Goal: Task Accomplishment & Management: Use online tool/utility

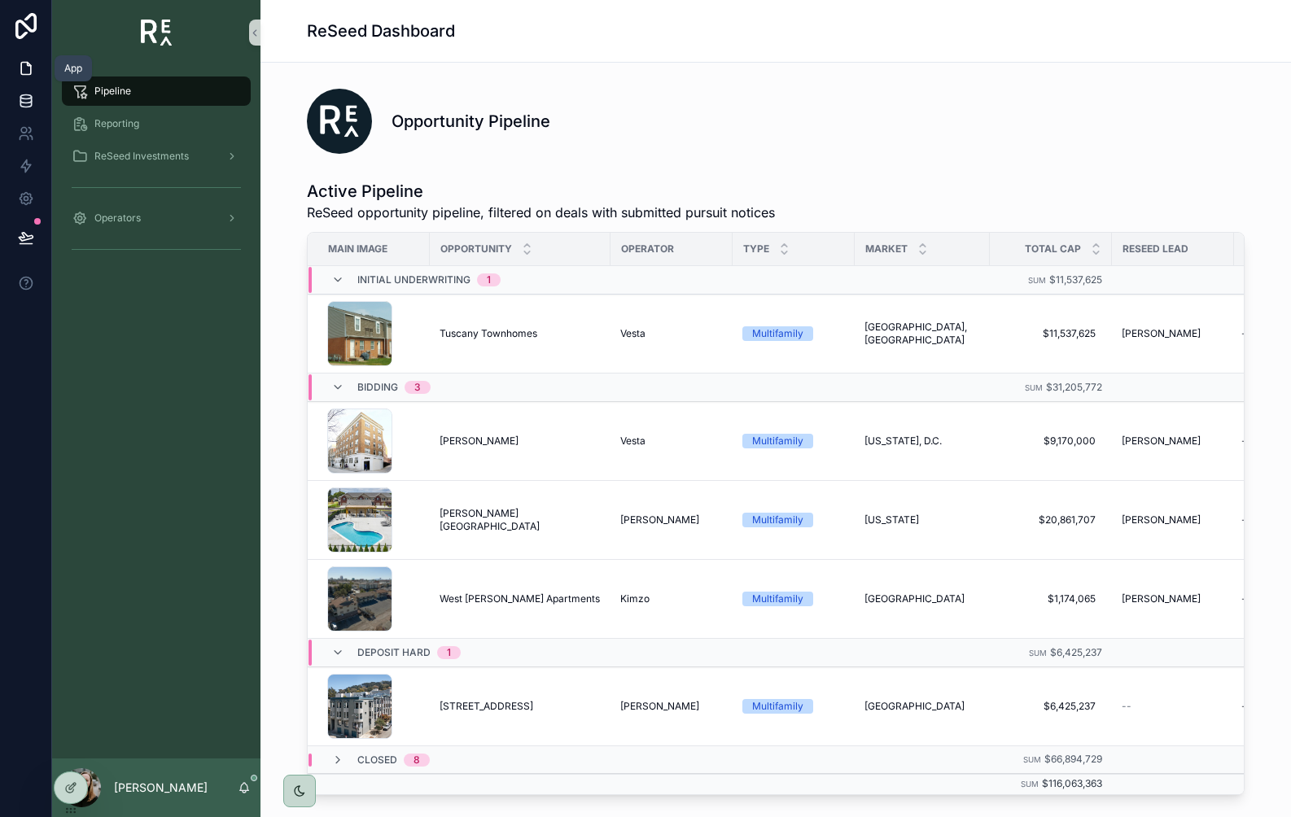
click at [25, 91] on link at bounding box center [25, 101] width 51 height 33
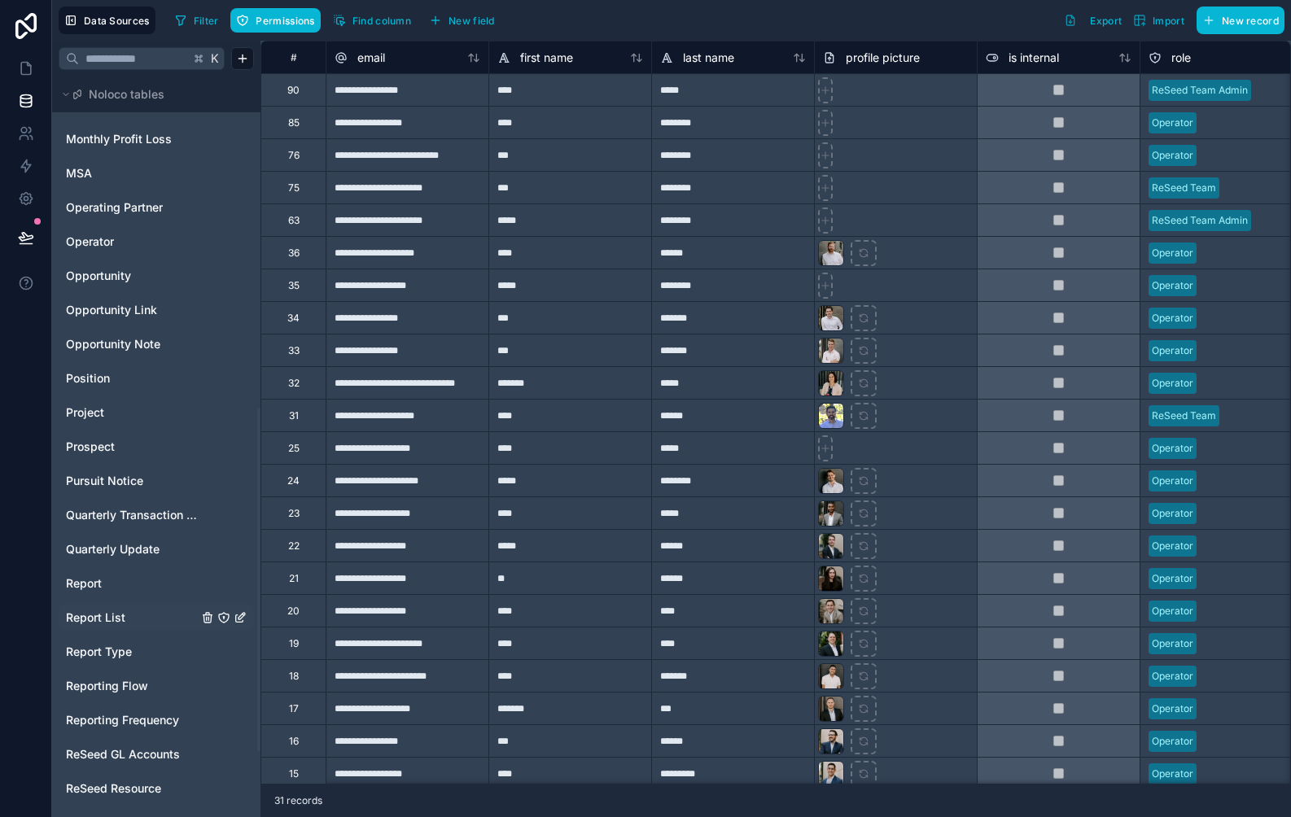
scroll to position [716, 0]
click at [104, 648] on span "Report Type" at bounding box center [99, 650] width 66 height 16
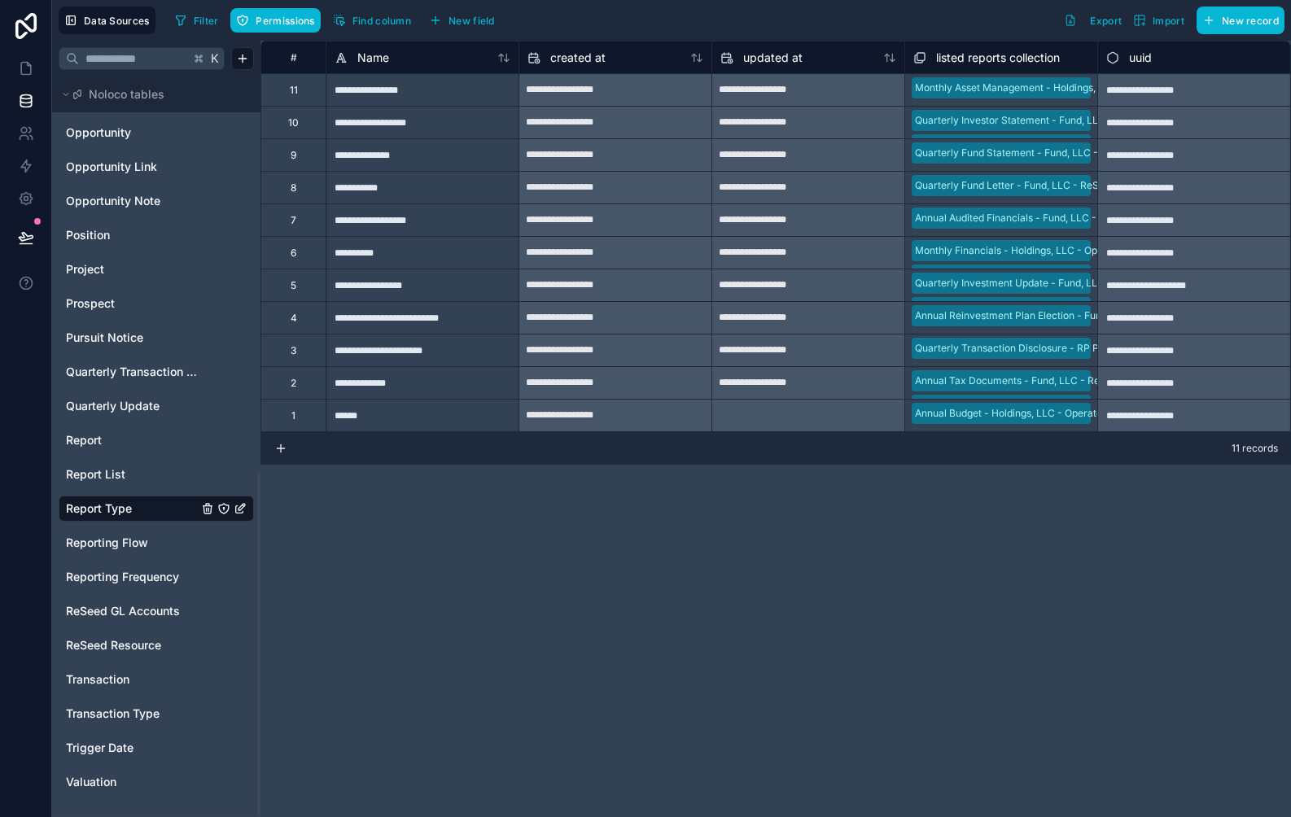
scroll to position [855, 0]
click at [253, 63] on html "**********" at bounding box center [645, 408] width 1291 height 817
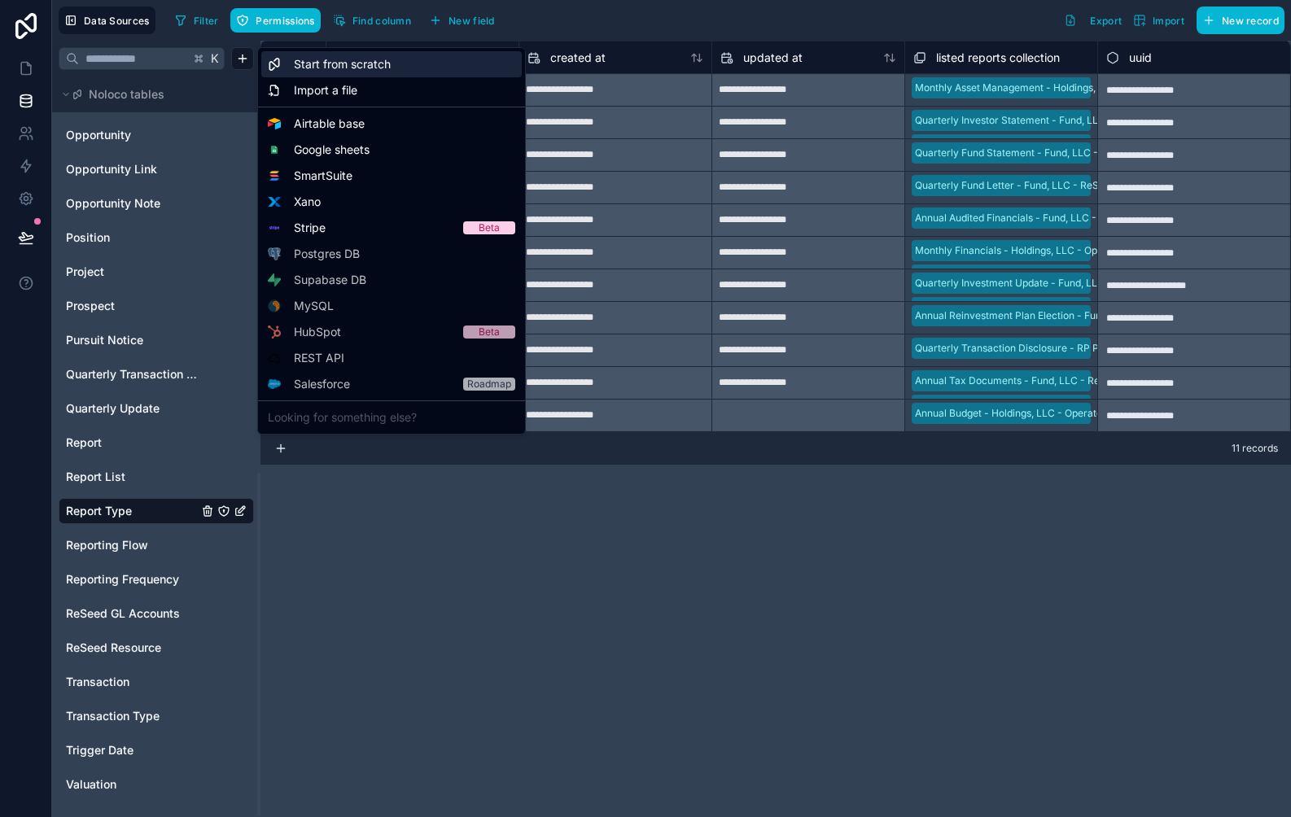
click at [295, 69] on span "Start from scratch" at bounding box center [342, 64] width 97 height 16
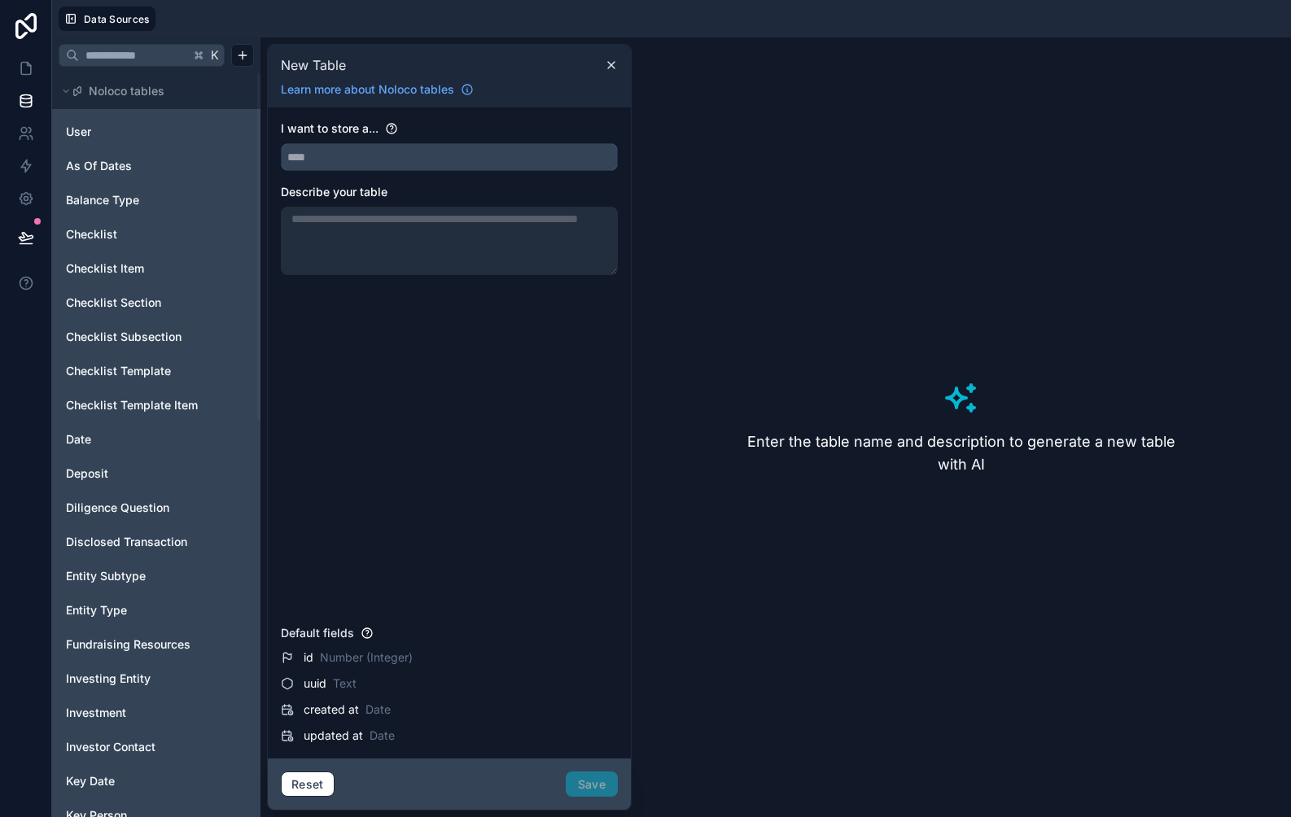
click at [335, 155] on input "text" at bounding box center [449, 157] width 335 height 26
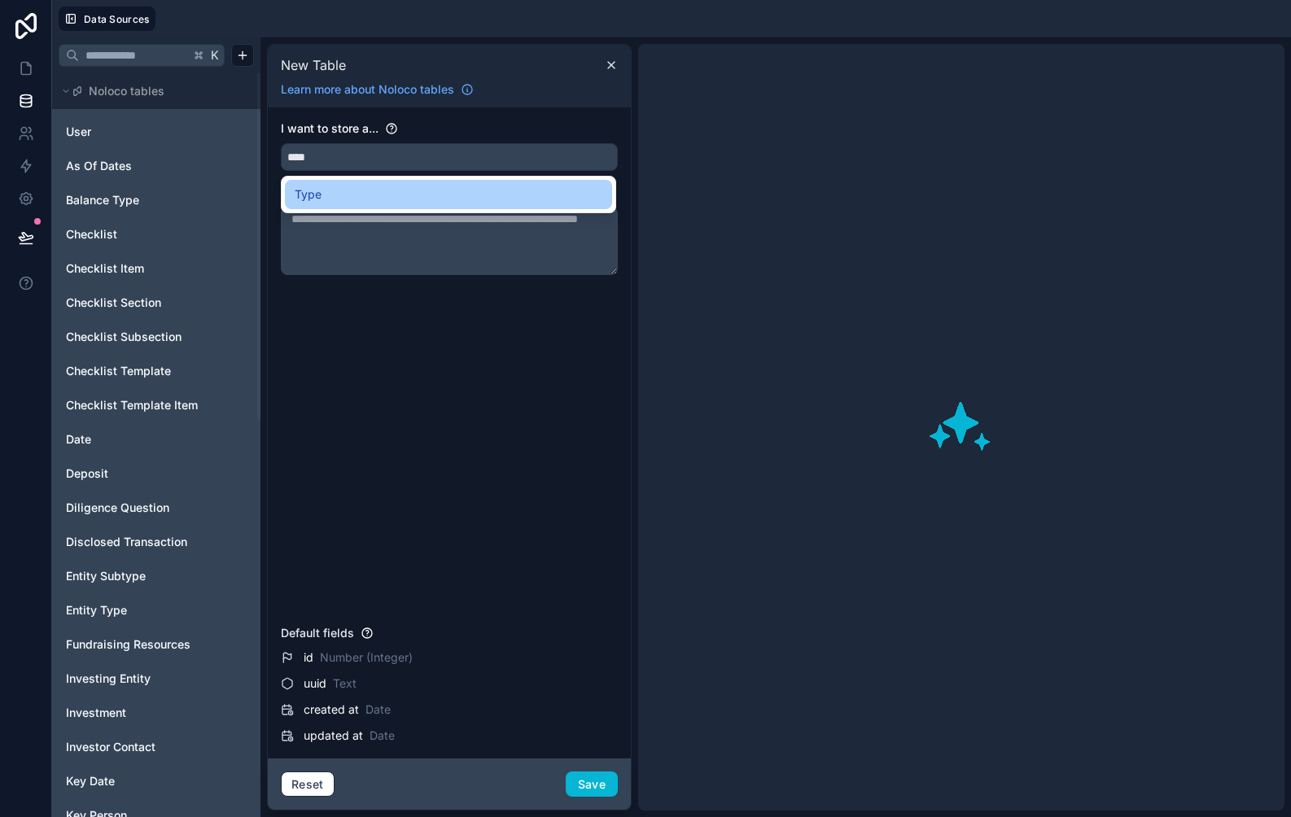
click at [308, 195] on span "Type" at bounding box center [308, 195] width 27 height 20
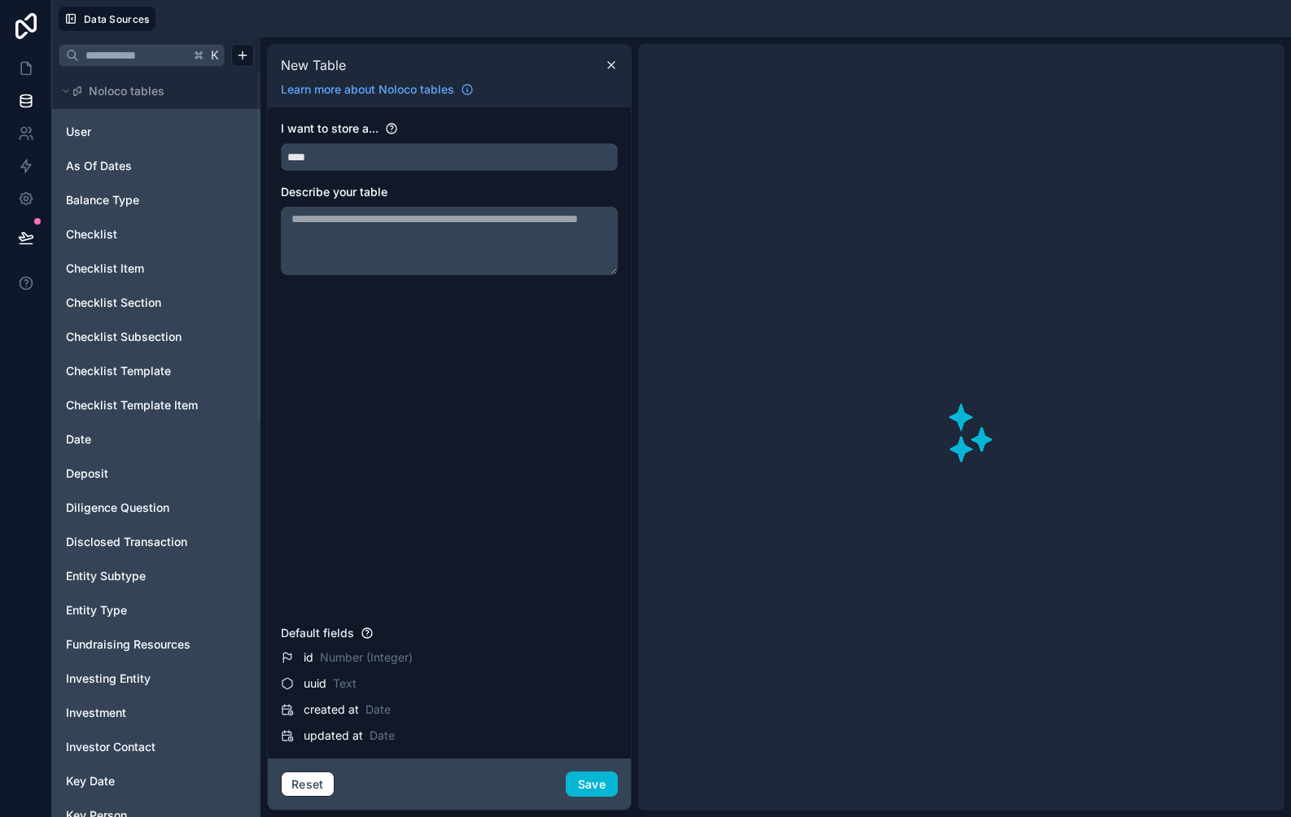
click at [326, 158] on input "****" at bounding box center [449, 157] width 335 height 26
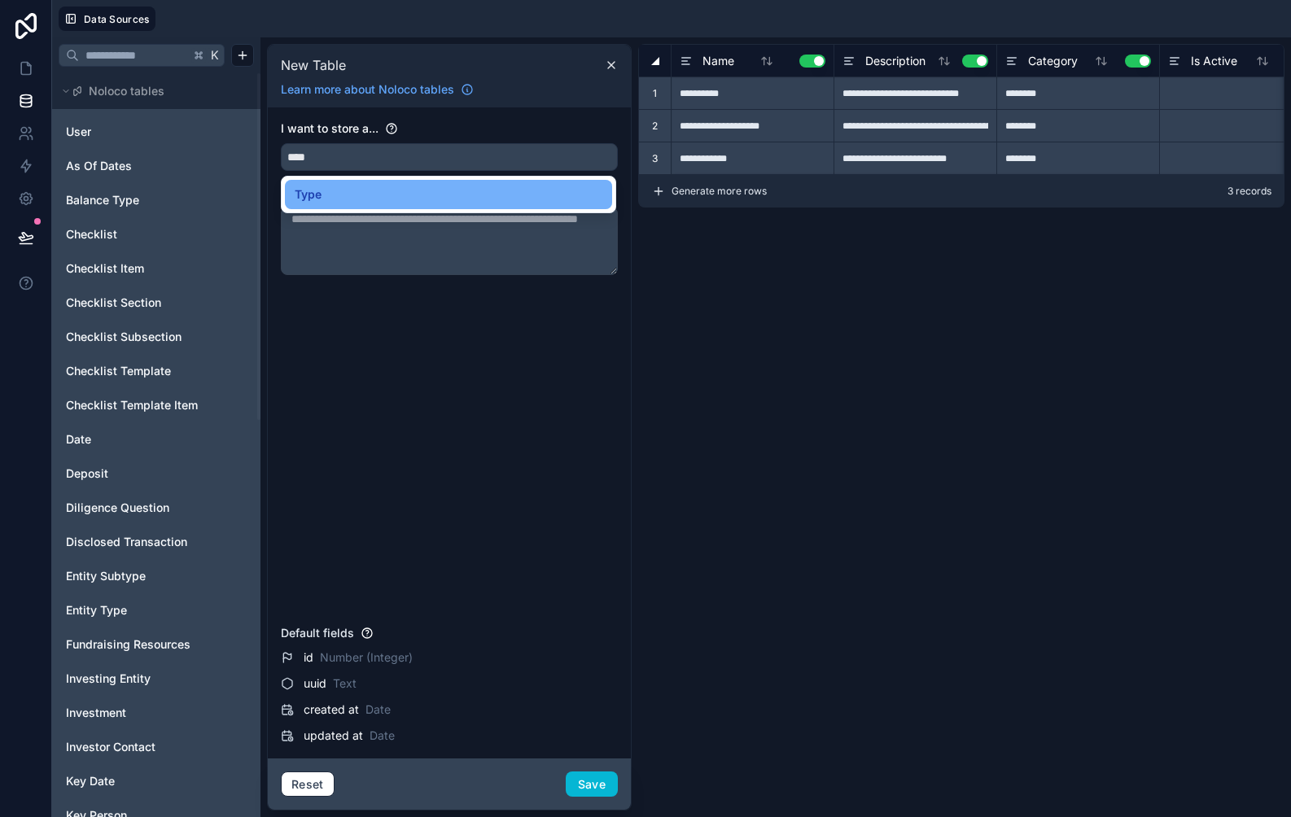
click at [335, 195] on div "Type" at bounding box center [449, 195] width 308 height 20
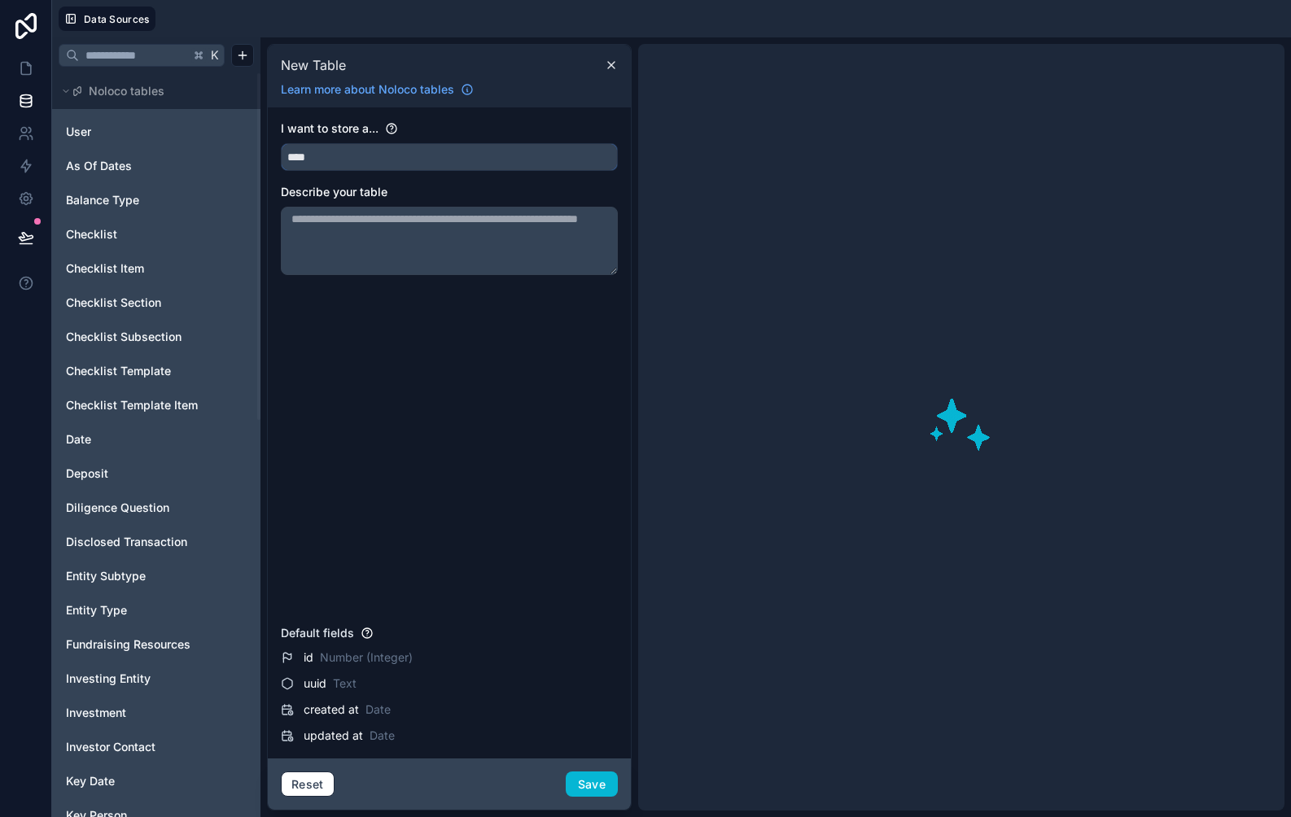
click at [339, 155] on input "****" at bounding box center [449, 157] width 335 height 26
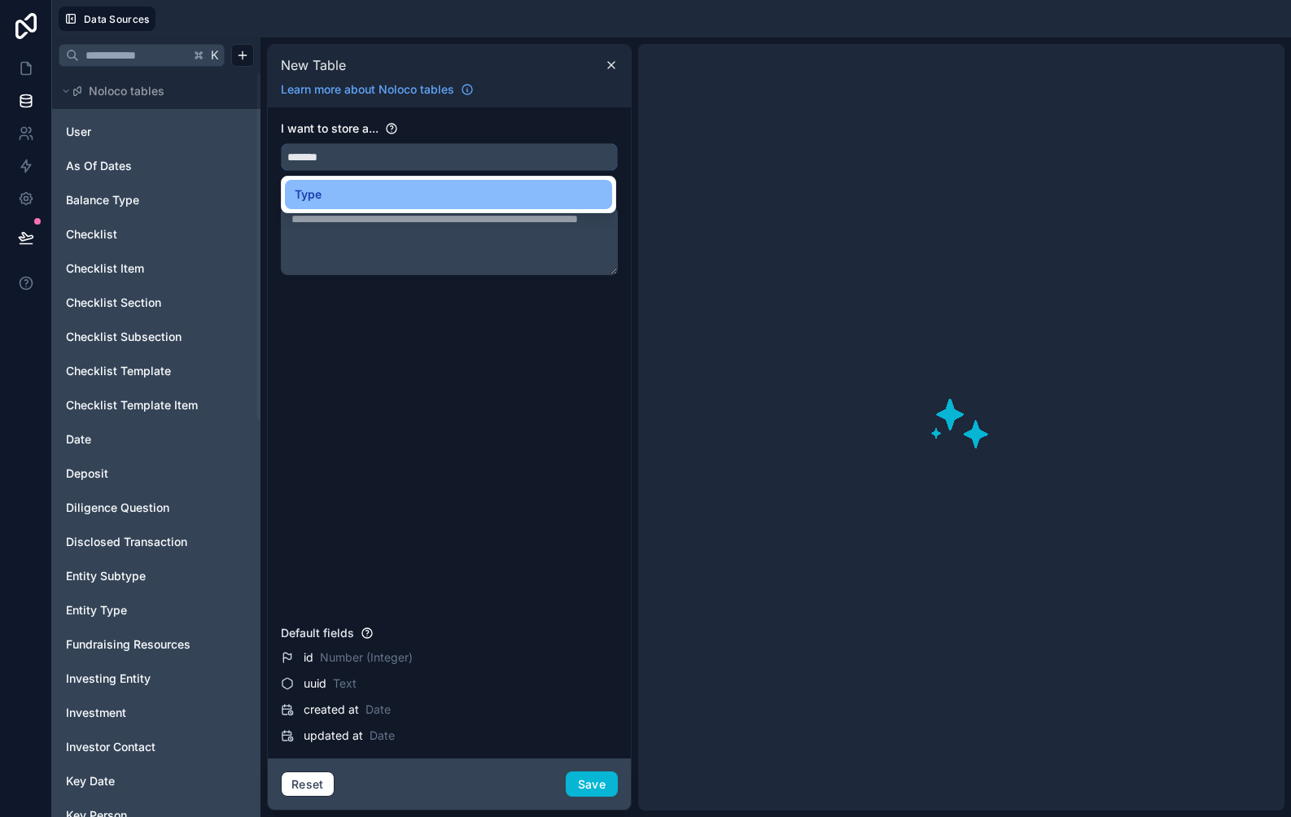
click at [281, 143] on button "******" at bounding box center [449, 157] width 337 height 28
type input "**********"
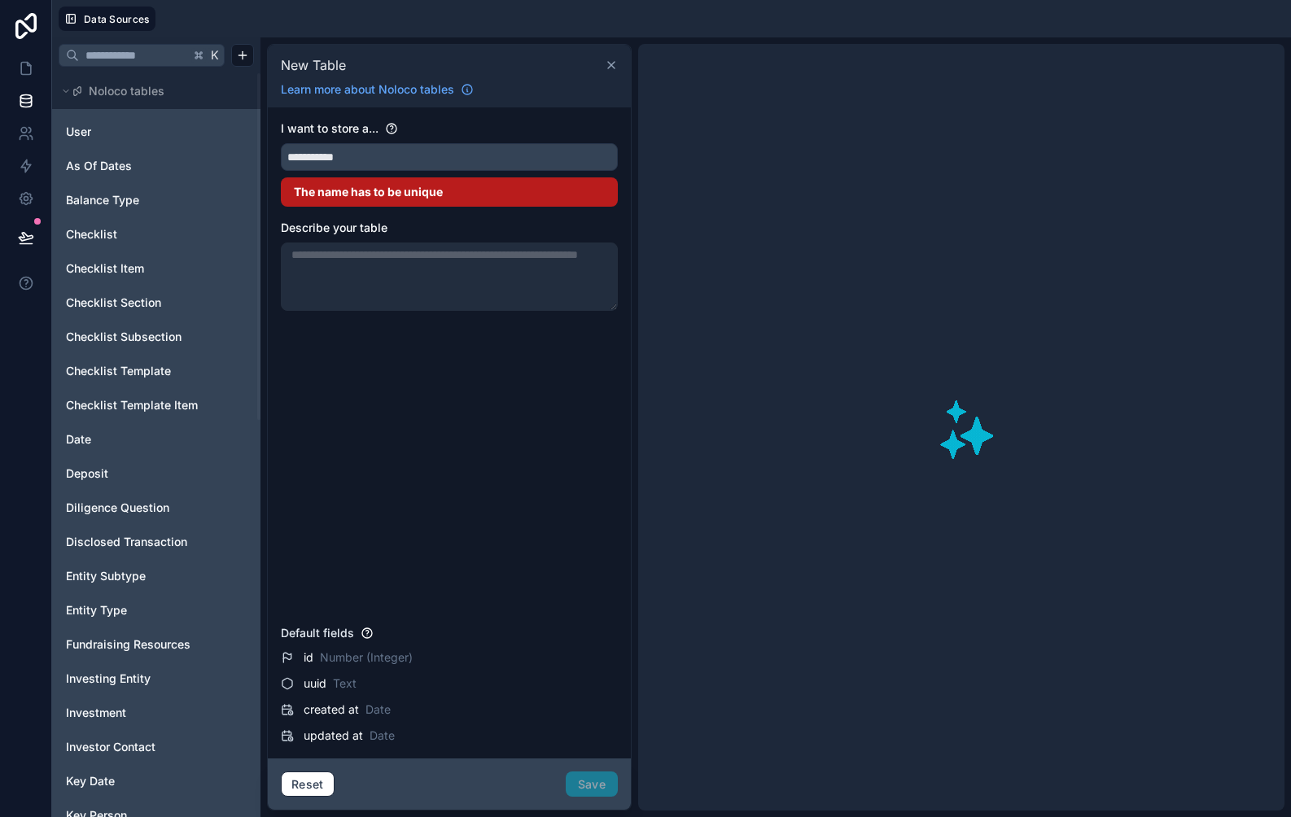
click at [616, 63] on icon at bounding box center [611, 65] width 13 height 13
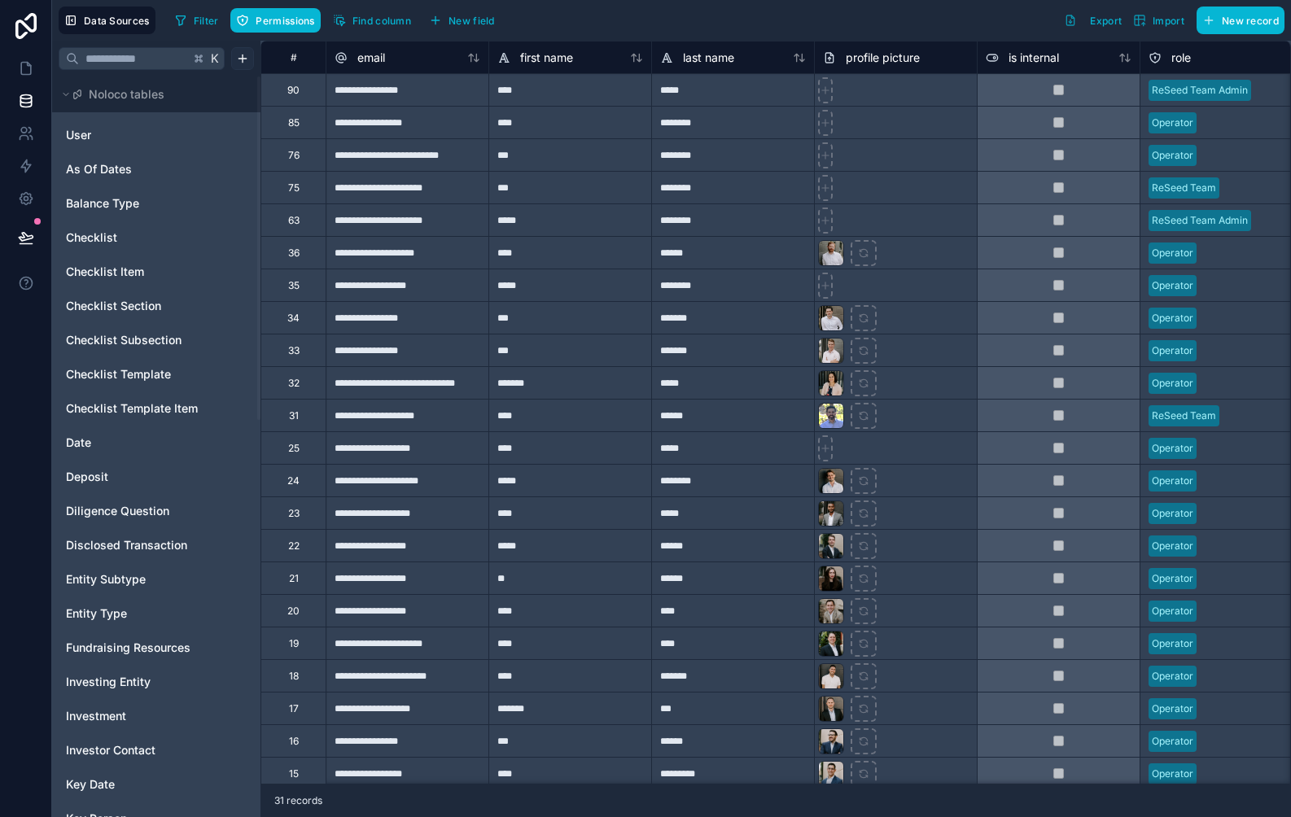
click at [241, 59] on html "**********" at bounding box center [645, 408] width 1291 height 817
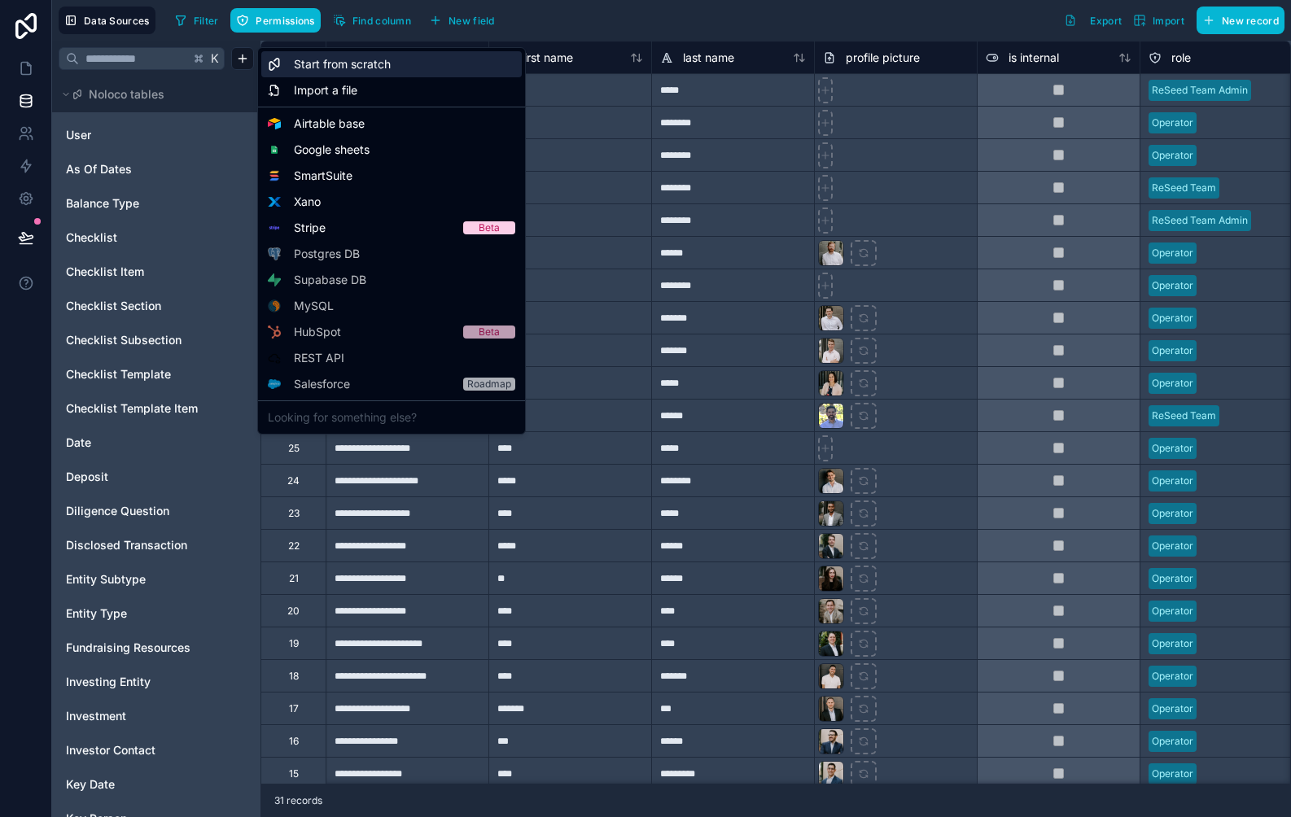
click at [344, 66] on span "Start from scratch" at bounding box center [342, 64] width 97 height 16
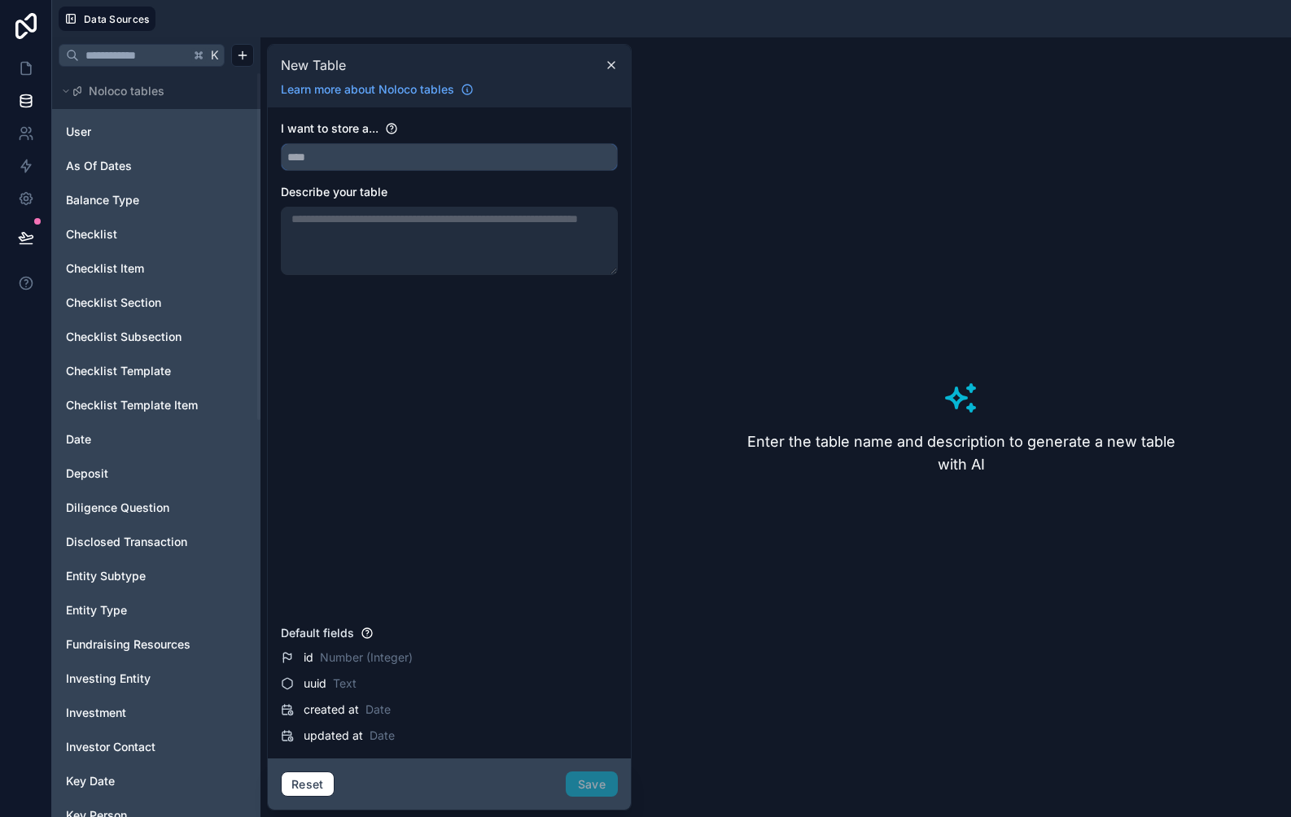
click at [353, 154] on input "text" at bounding box center [449, 157] width 335 height 26
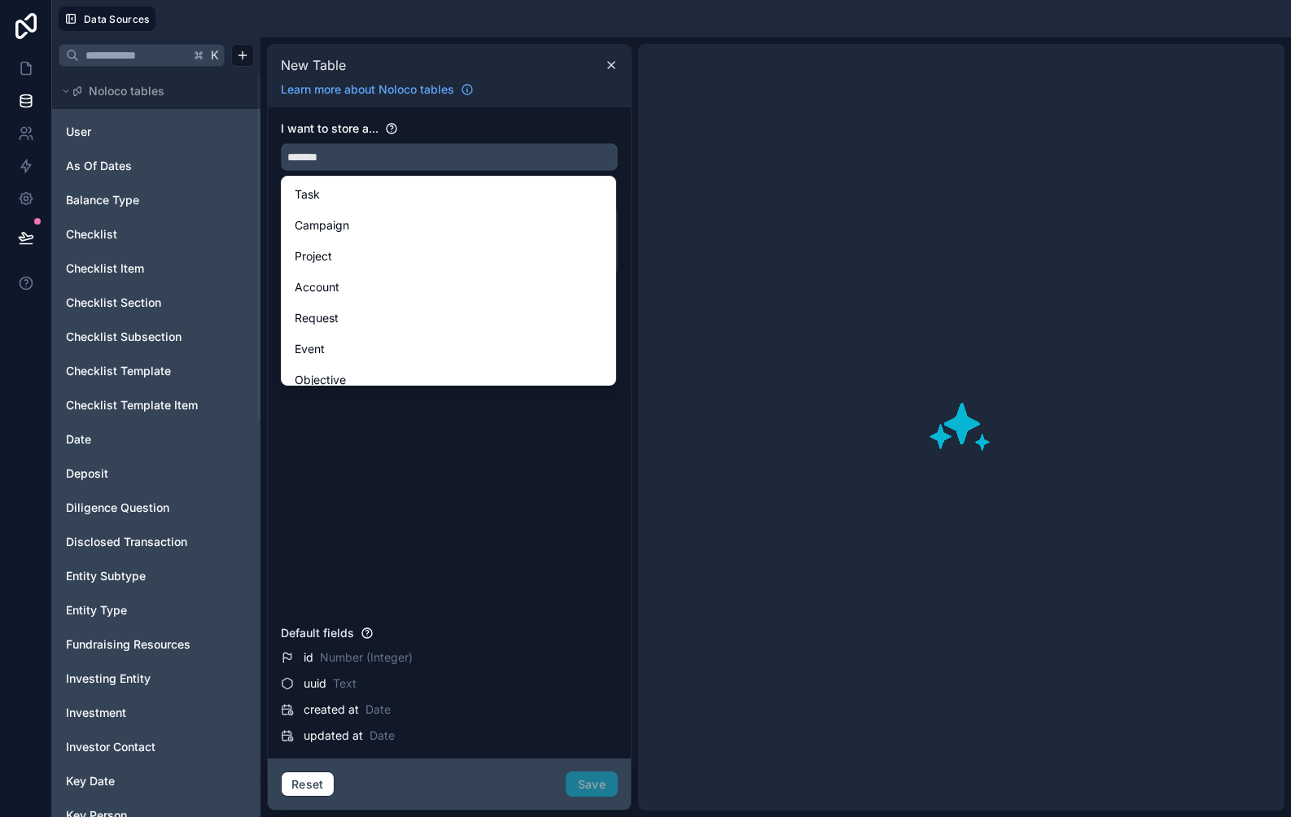
click at [281, 143] on button "******" at bounding box center [449, 157] width 337 height 28
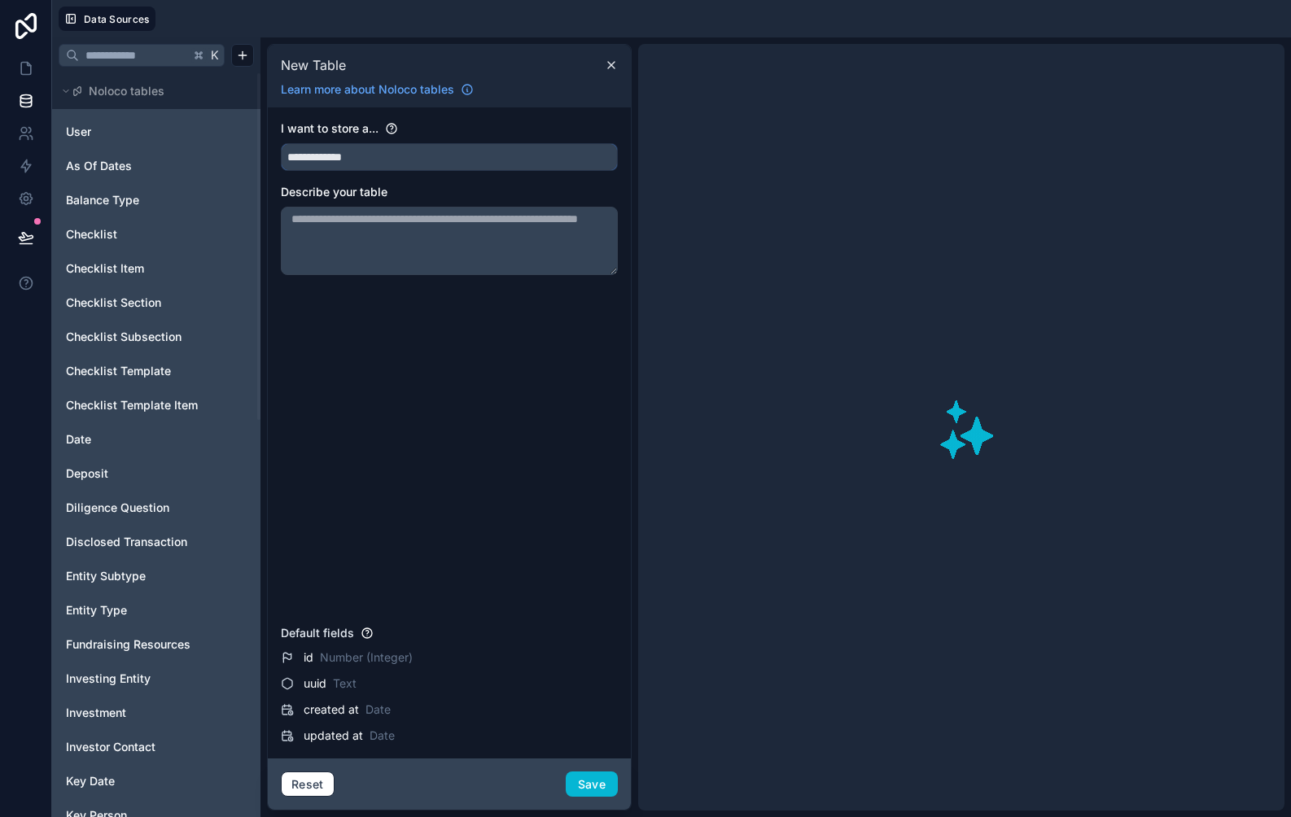
type input "**********"
click at [479, 430] on div "**********" at bounding box center [449, 369] width 337 height 498
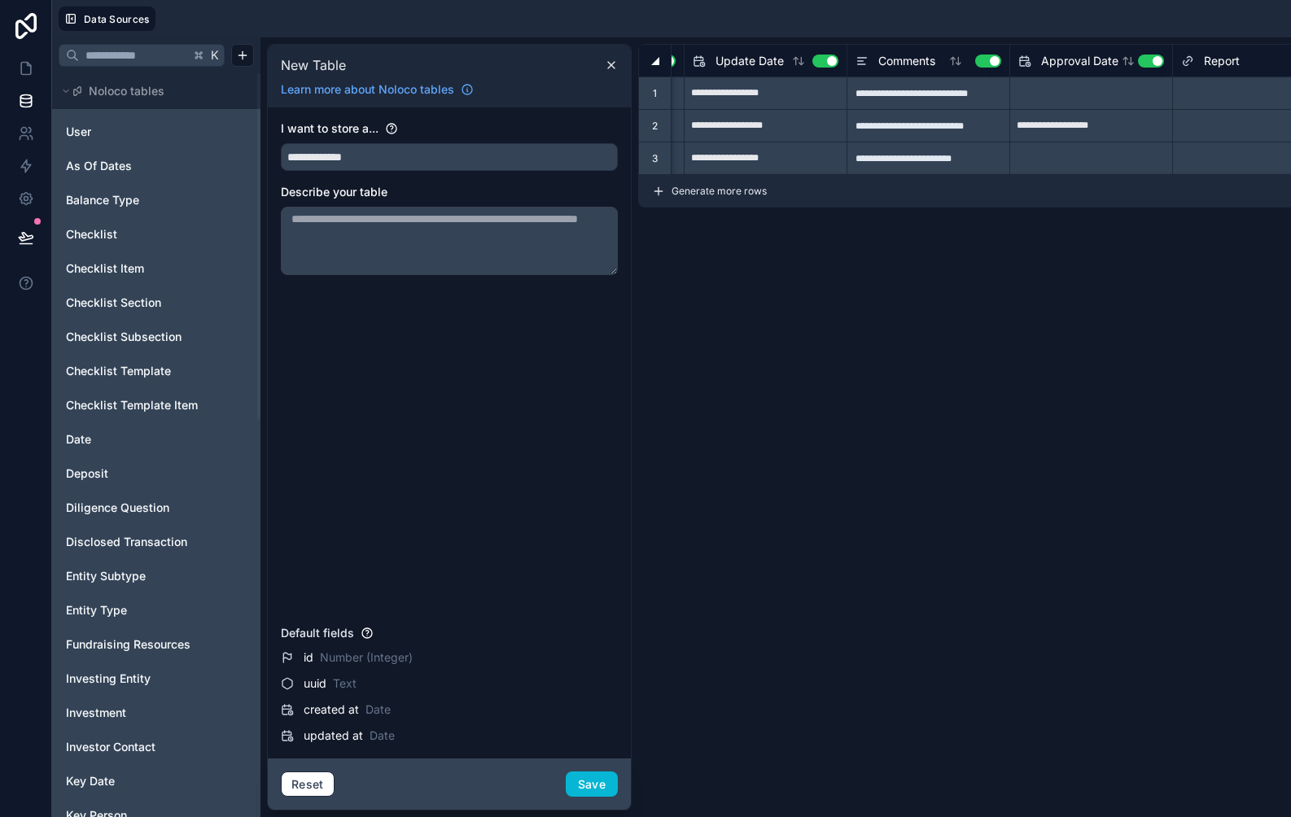
scroll to position [0, 205]
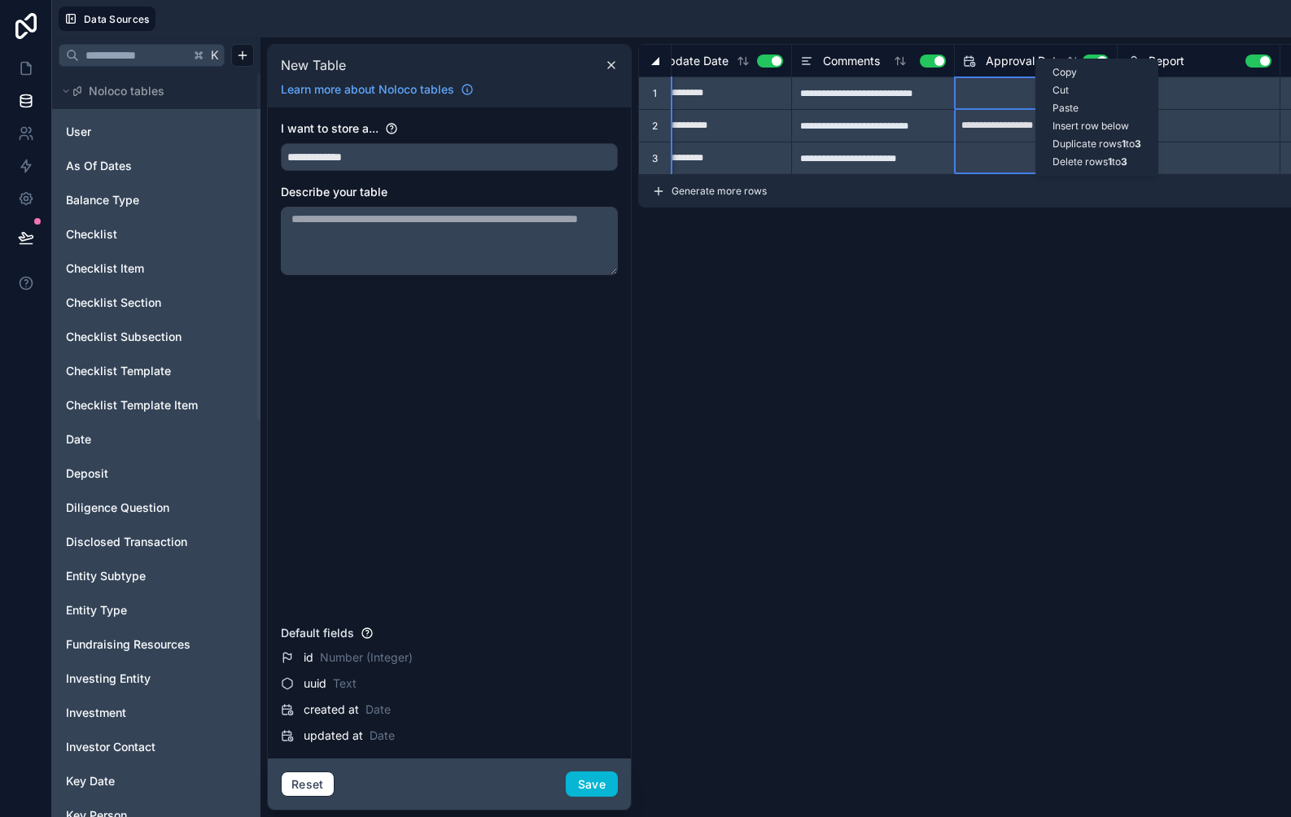
click at [987, 259] on div "**********" at bounding box center [1040, 427] width 805 height 767
click at [1014, 55] on span "Approval Date" at bounding box center [1024, 61] width 77 height 16
click at [1093, 59] on button "Use setting" at bounding box center [1096, 61] width 26 height 13
click at [1255, 64] on button "Use setting" at bounding box center [1259, 61] width 26 height 13
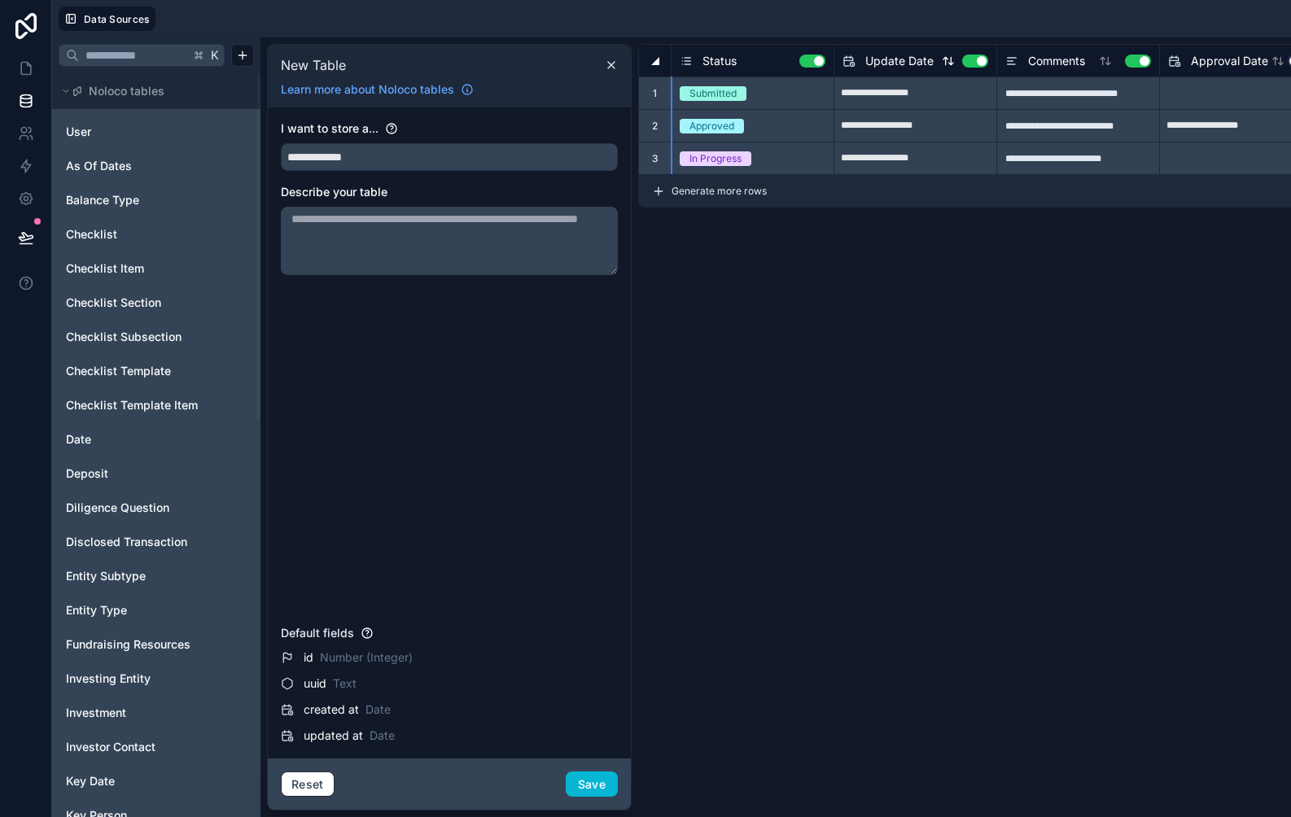
click at [976, 63] on button "Use setting" at bounding box center [975, 61] width 26 height 13
click at [931, 389] on div "**********" at bounding box center [1040, 427] width 805 height 767
click at [691, 60] on icon at bounding box center [686, 61] width 13 height 20
click at [686, 54] on icon at bounding box center [686, 61] width 13 height 20
click at [692, 388] on div "**********" at bounding box center [1040, 427] width 805 height 767
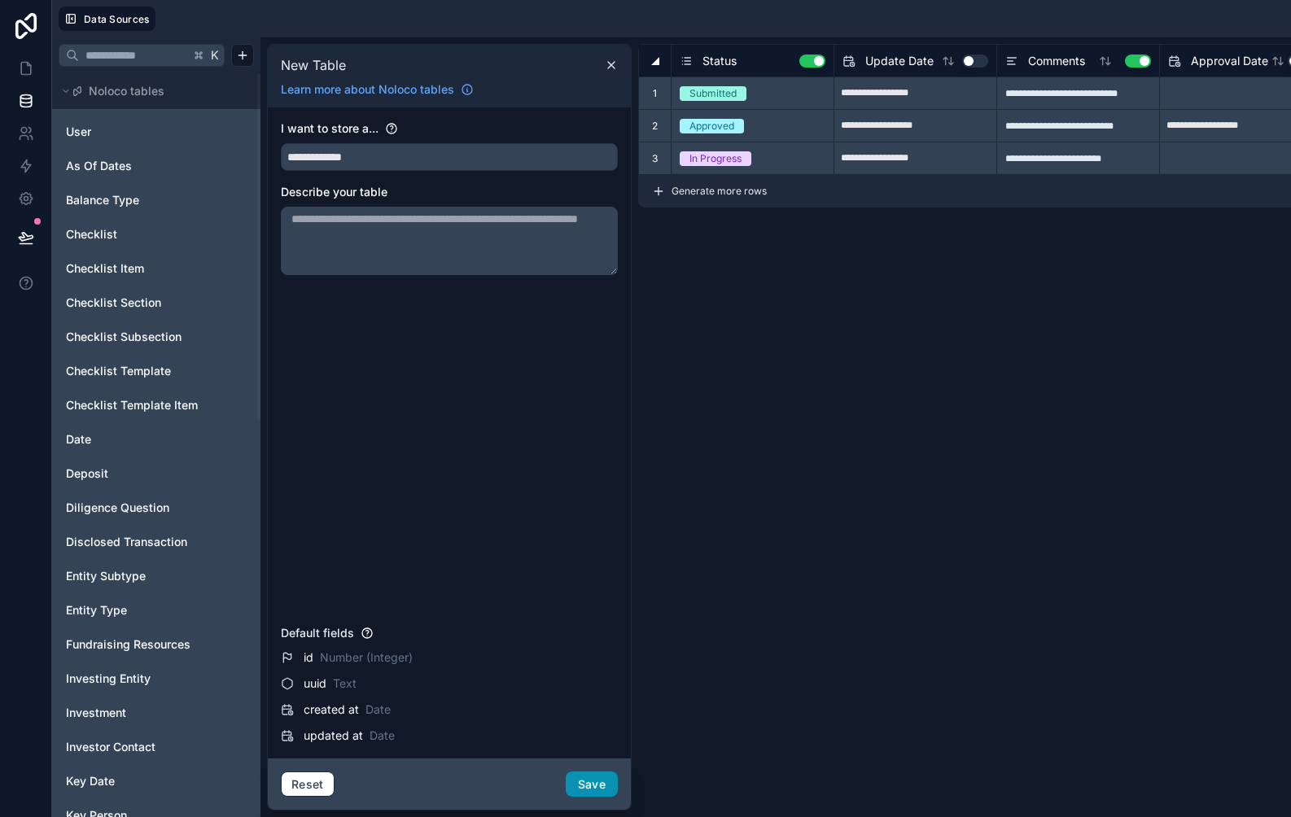
click at [594, 786] on button "Save" at bounding box center [592, 785] width 52 height 26
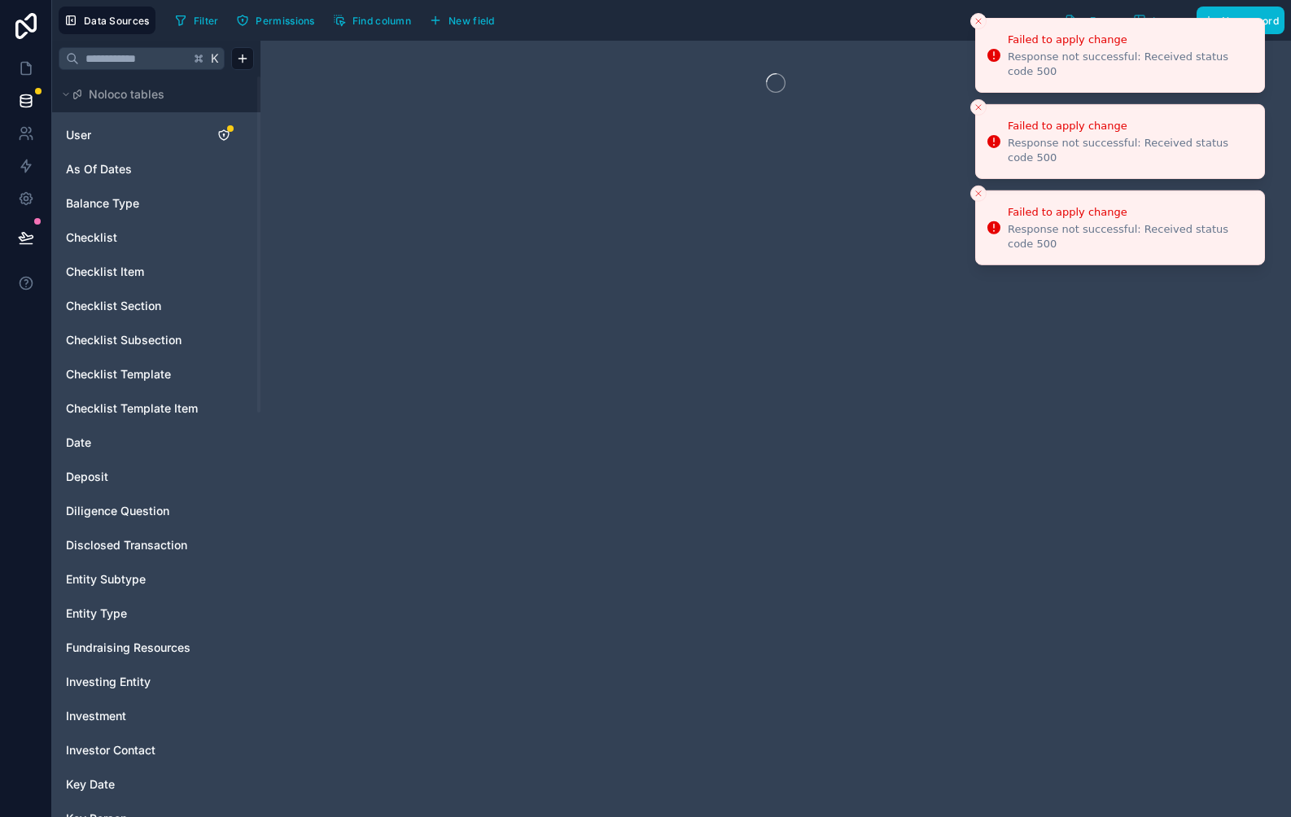
click at [979, 18] on icon "Close toast" at bounding box center [979, 21] width 10 height 10
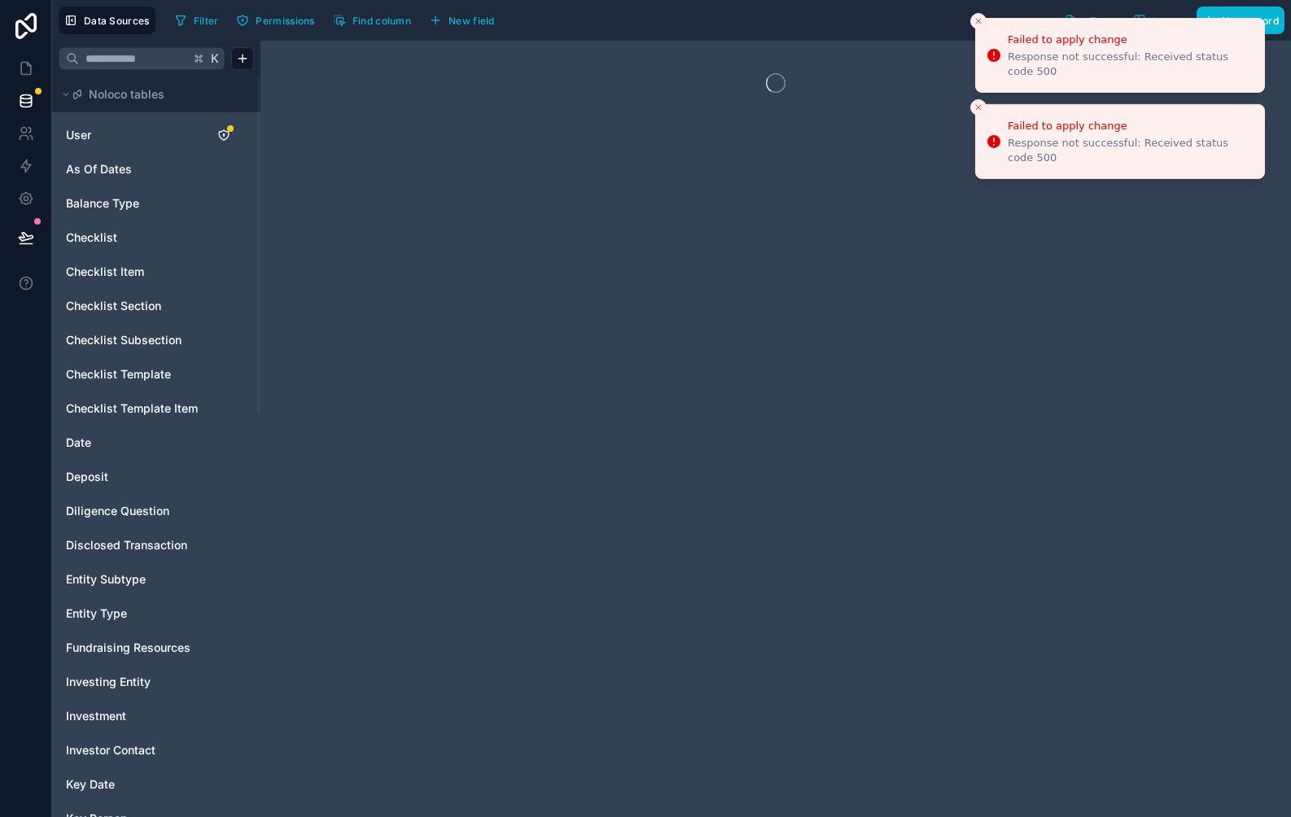
click at [979, 18] on icon "Close toast" at bounding box center [979, 21] width 10 height 10
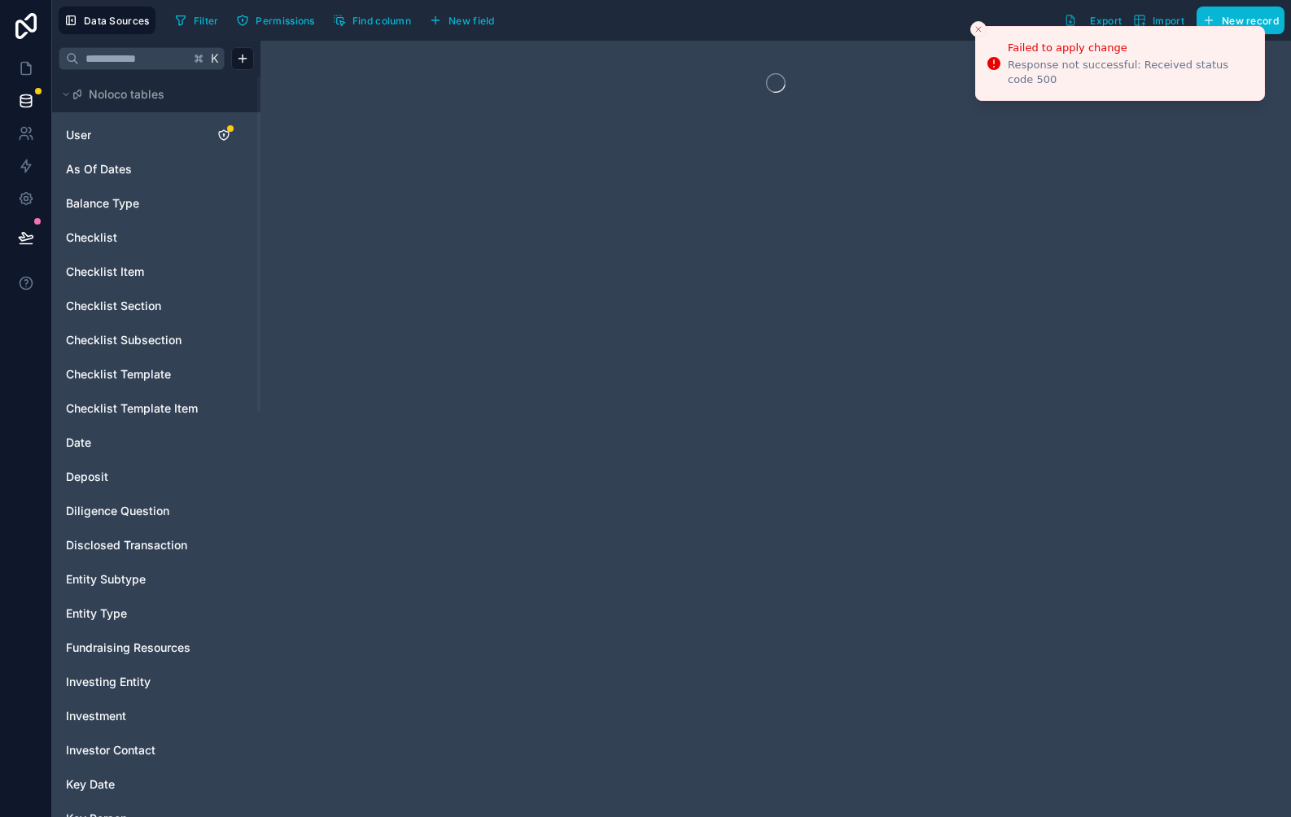
click at [978, 26] on icon "Close toast" at bounding box center [979, 29] width 10 height 10
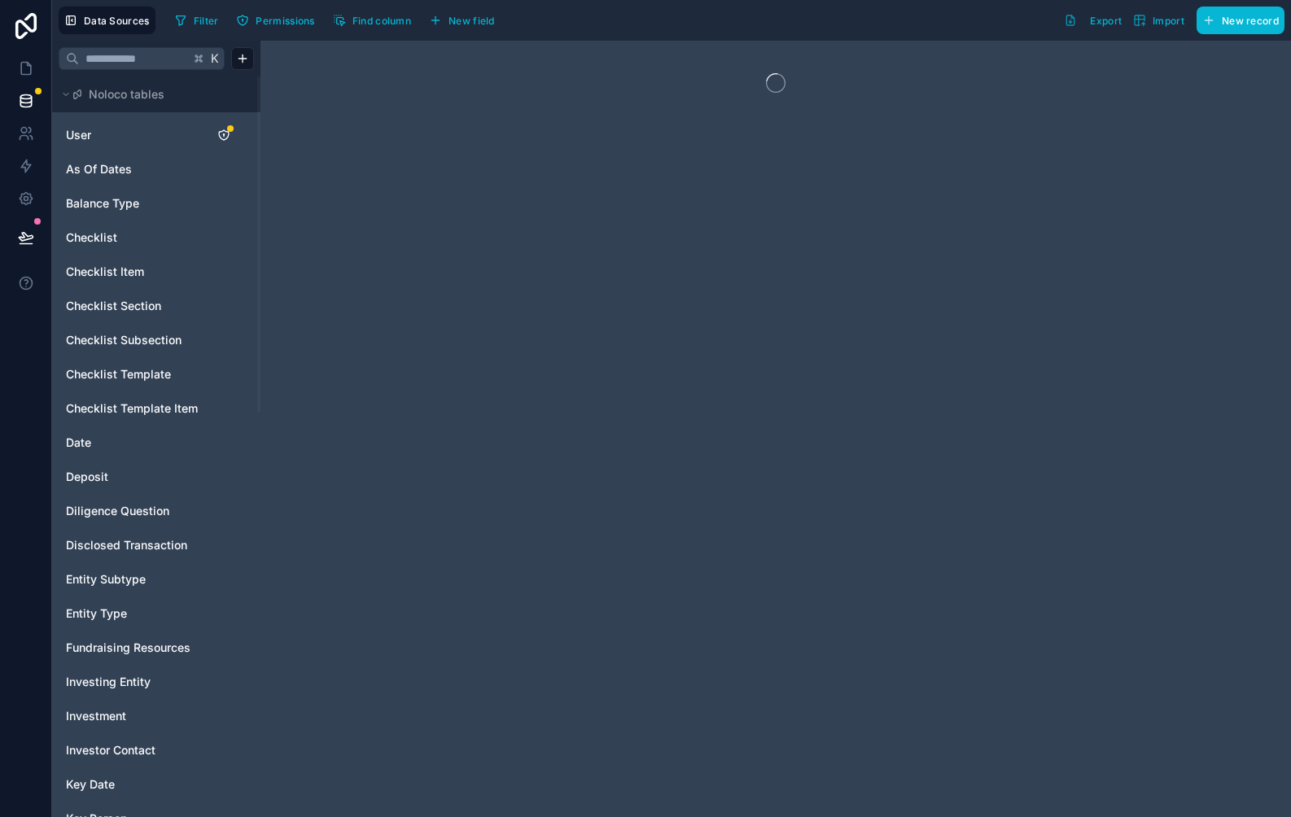
click at [711, 293] on div at bounding box center [776, 429] width 1031 height 777
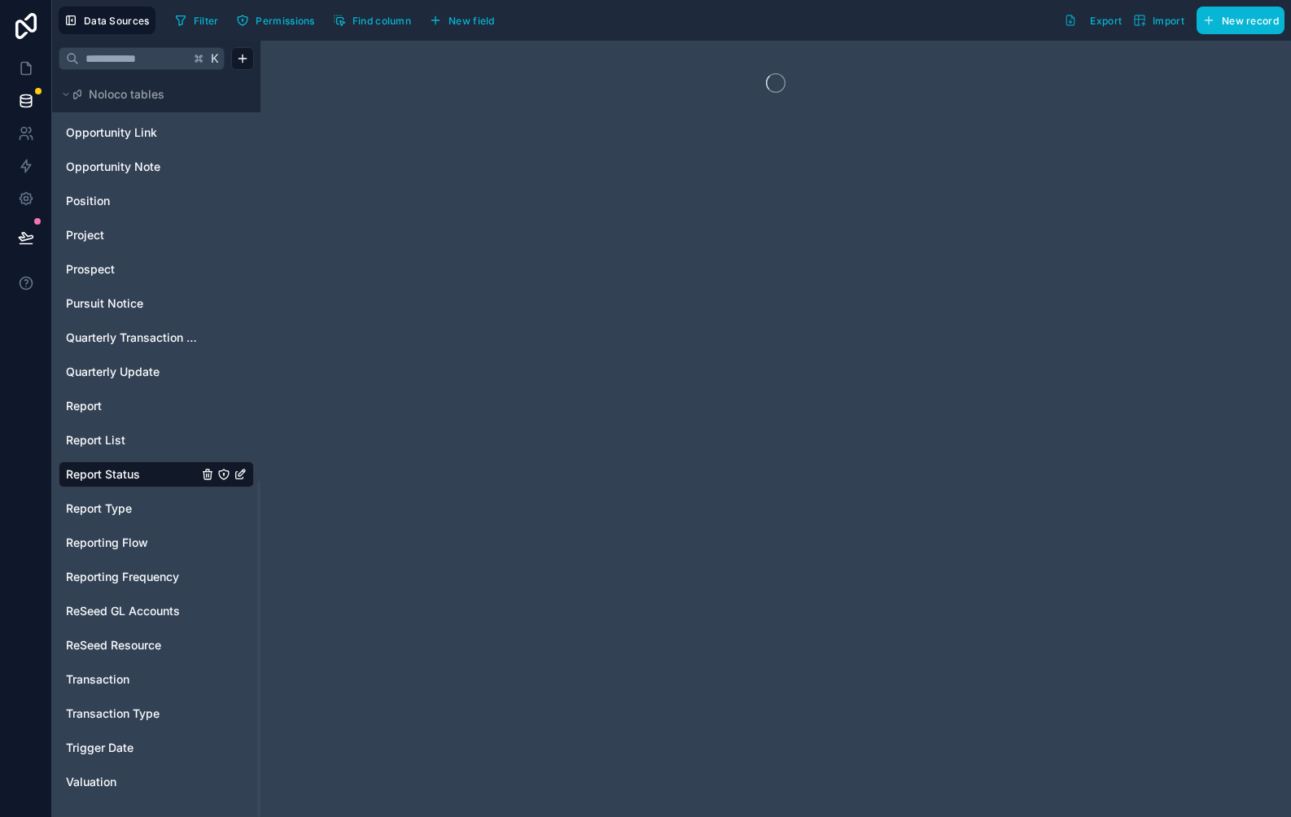
click at [154, 476] on link "Report Status" at bounding box center [132, 474] width 132 height 16
click at [545, 278] on div at bounding box center [776, 429] width 1031 height 777
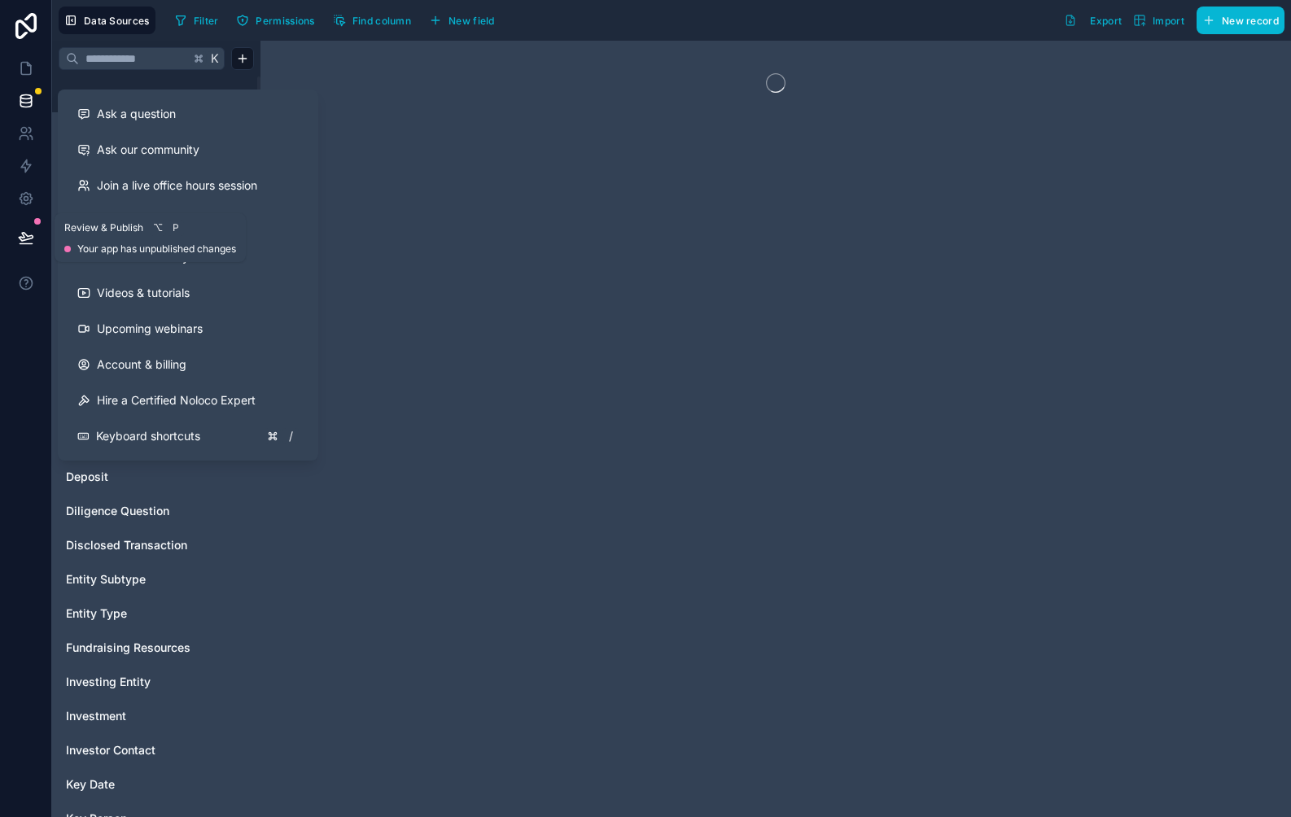
click at [24, 230] on icon at bounding box center [26, 238] width 16 height 16
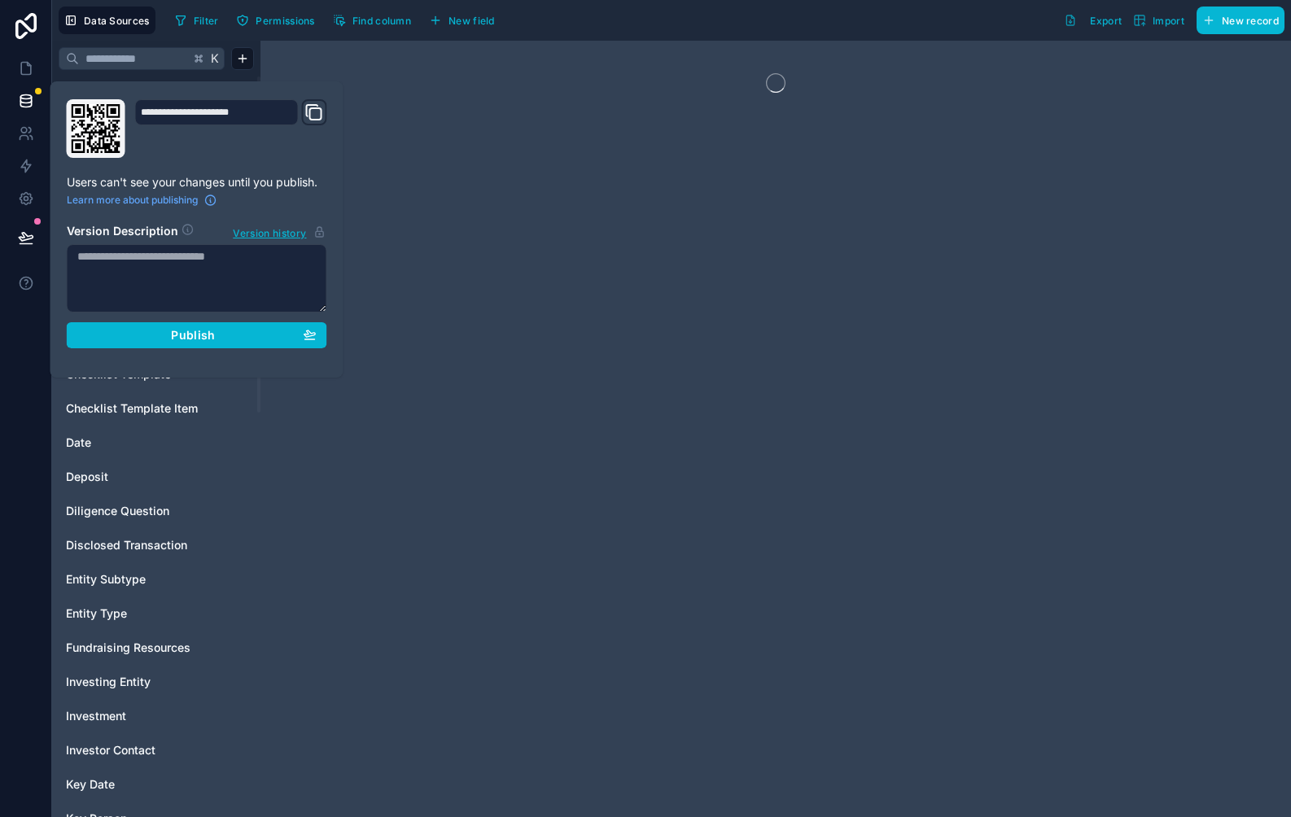
click at [847, 369] on div at bounding box center [776, 429] width 1031 height 777
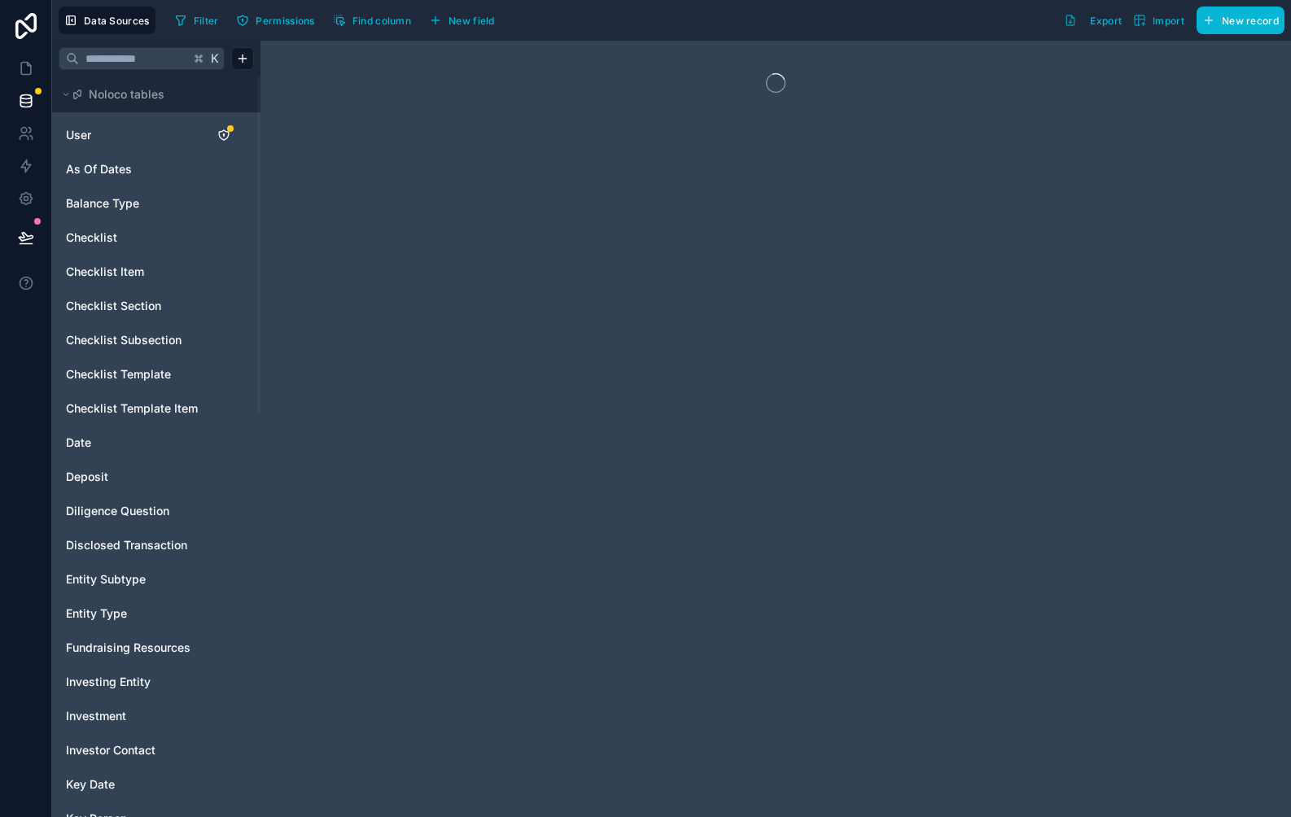
click at [530, 274] on div at bounding box center [776, 429] width 1031 height 777
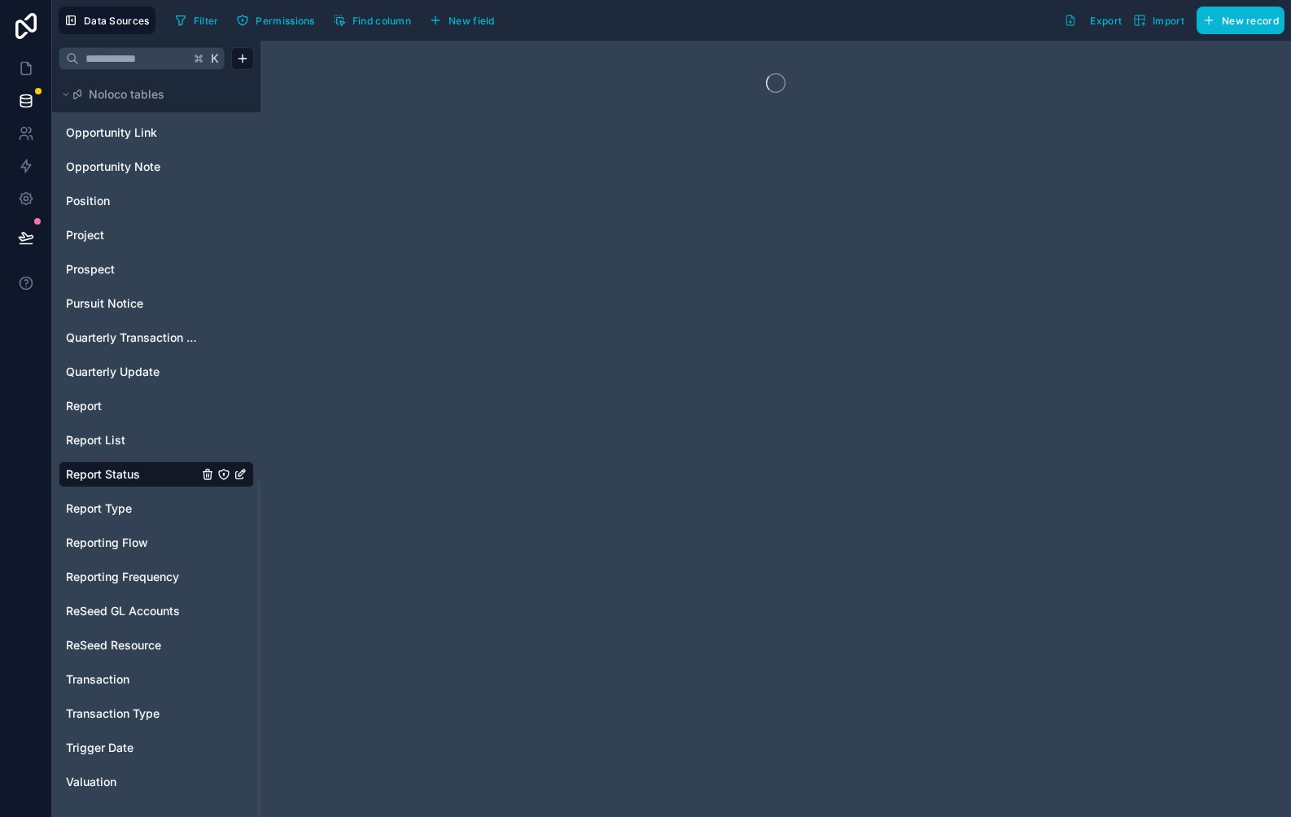
click at [122, 481] on span "Report Status" at bounding box center [103, 474] width 74 height 16
click at [119, 515] on span "Report Type" at bounding box center [99, 509] width 66 height 16
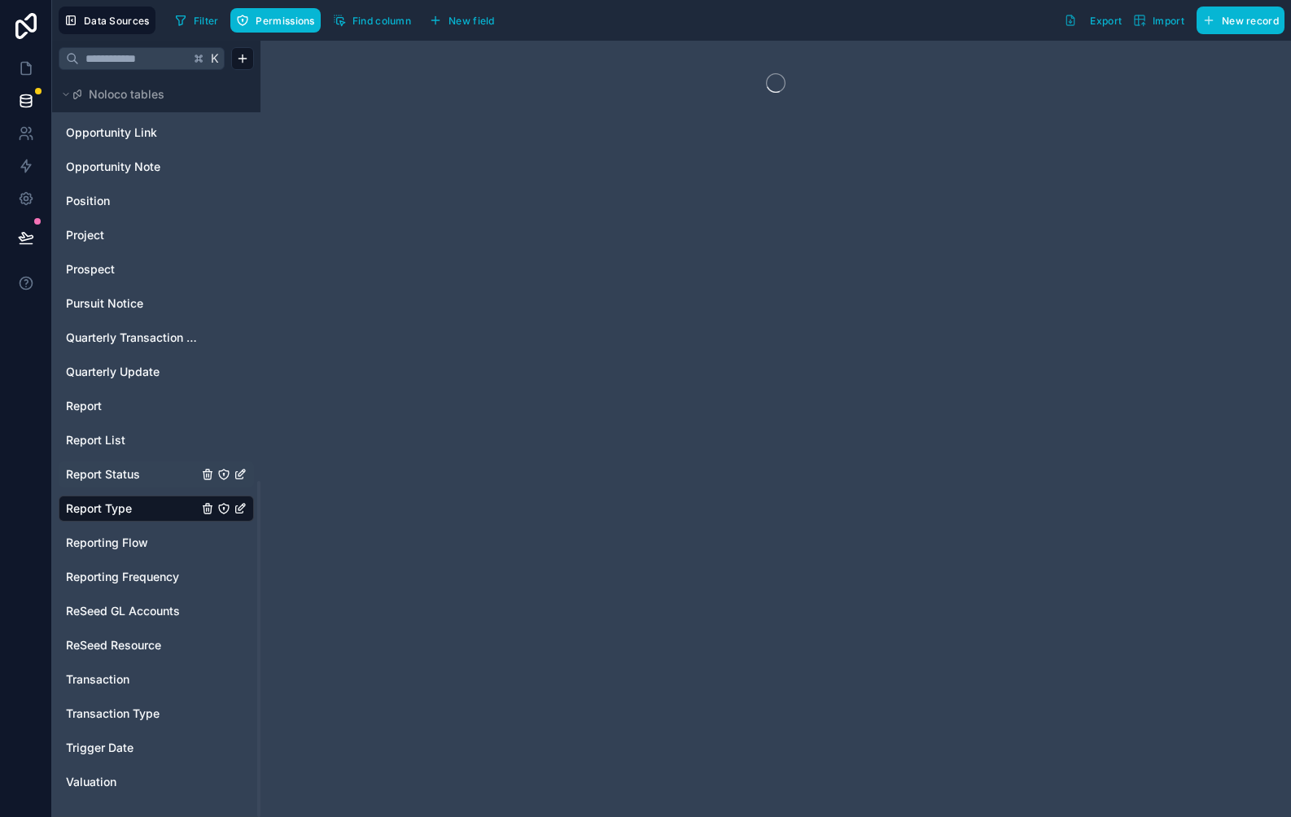
click at [117, 475] on span "Report Status" at bounding box center [103, 474] width 74 height 16
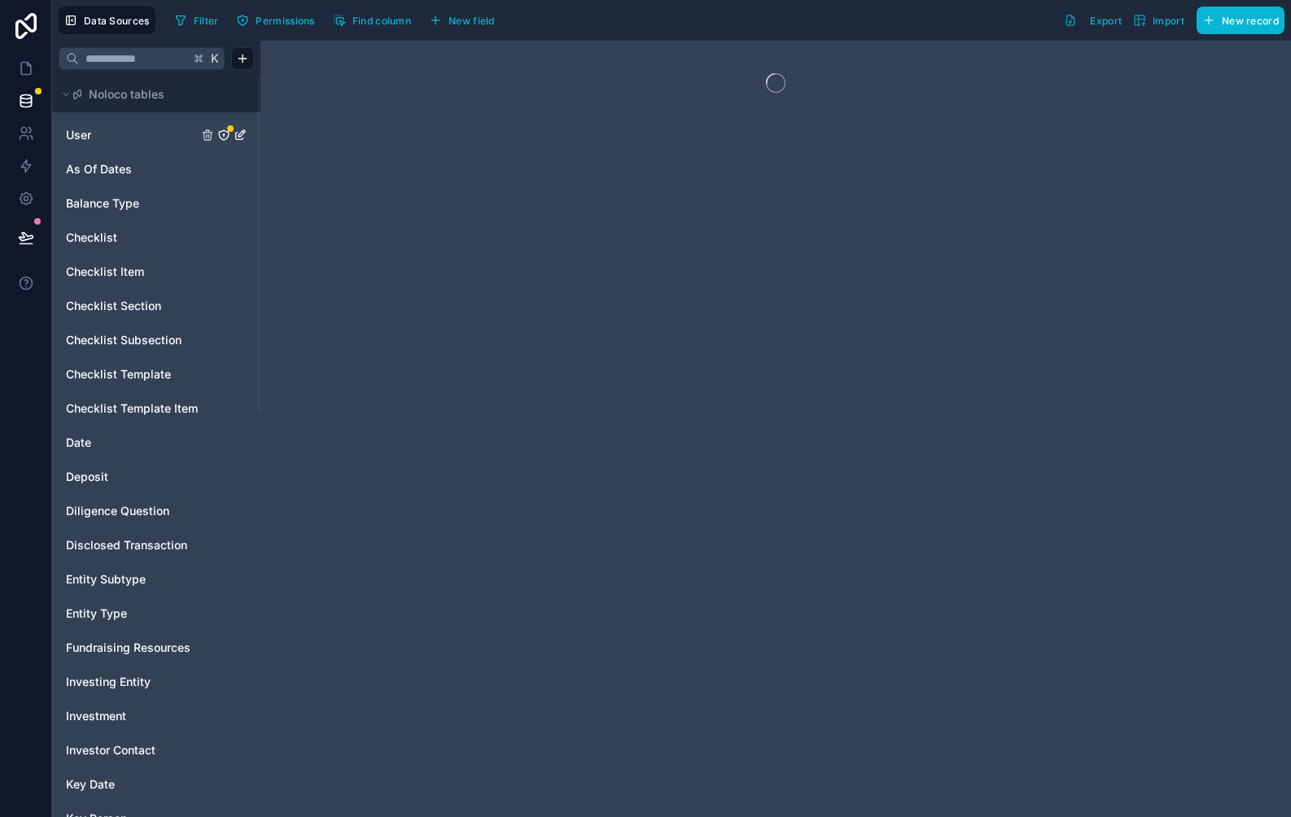
click at [223, 140] on icon "User" at bounding box center [224, 135] width 10 height 10
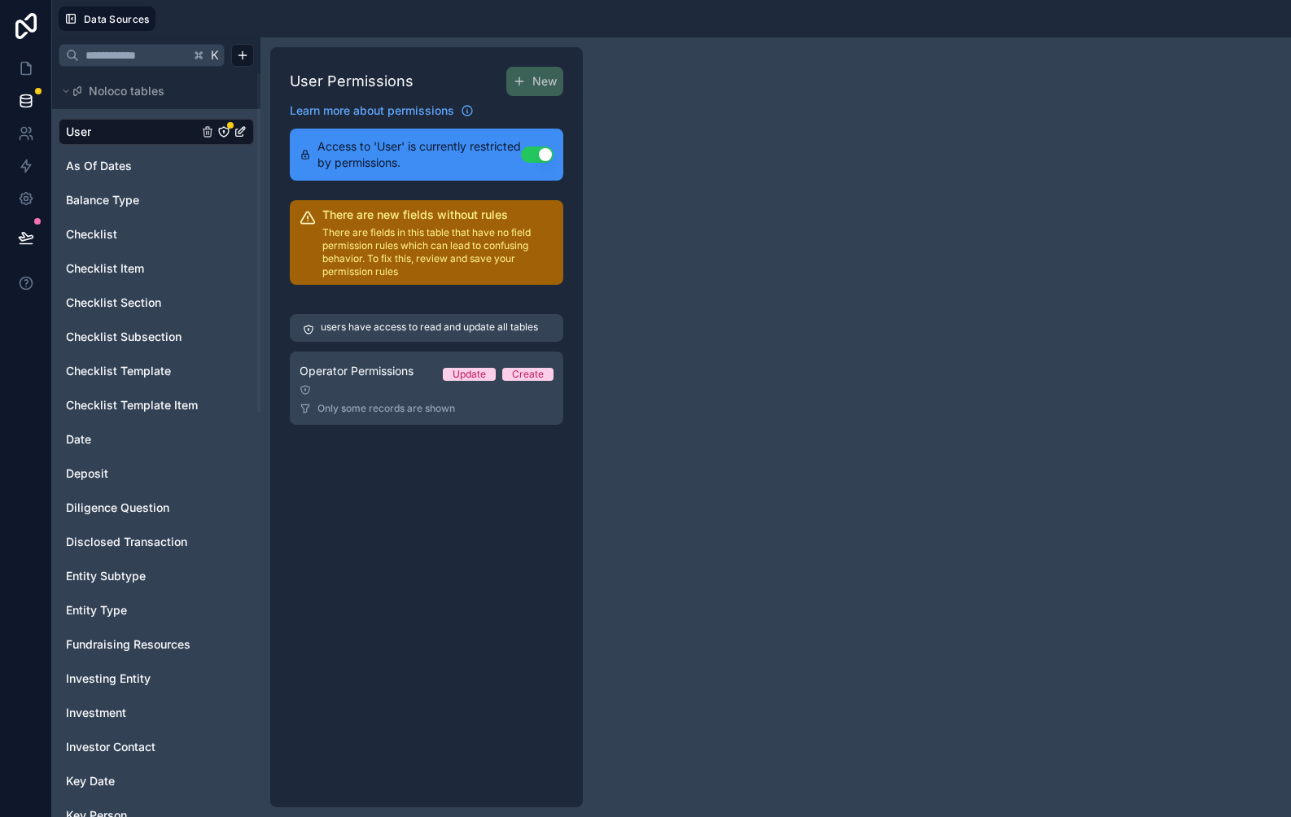
click at [413, 428] on div "users have access to read and update all tables Operator Permissions Update Cre…" at bounding box center [427, 369] width 274 height 130
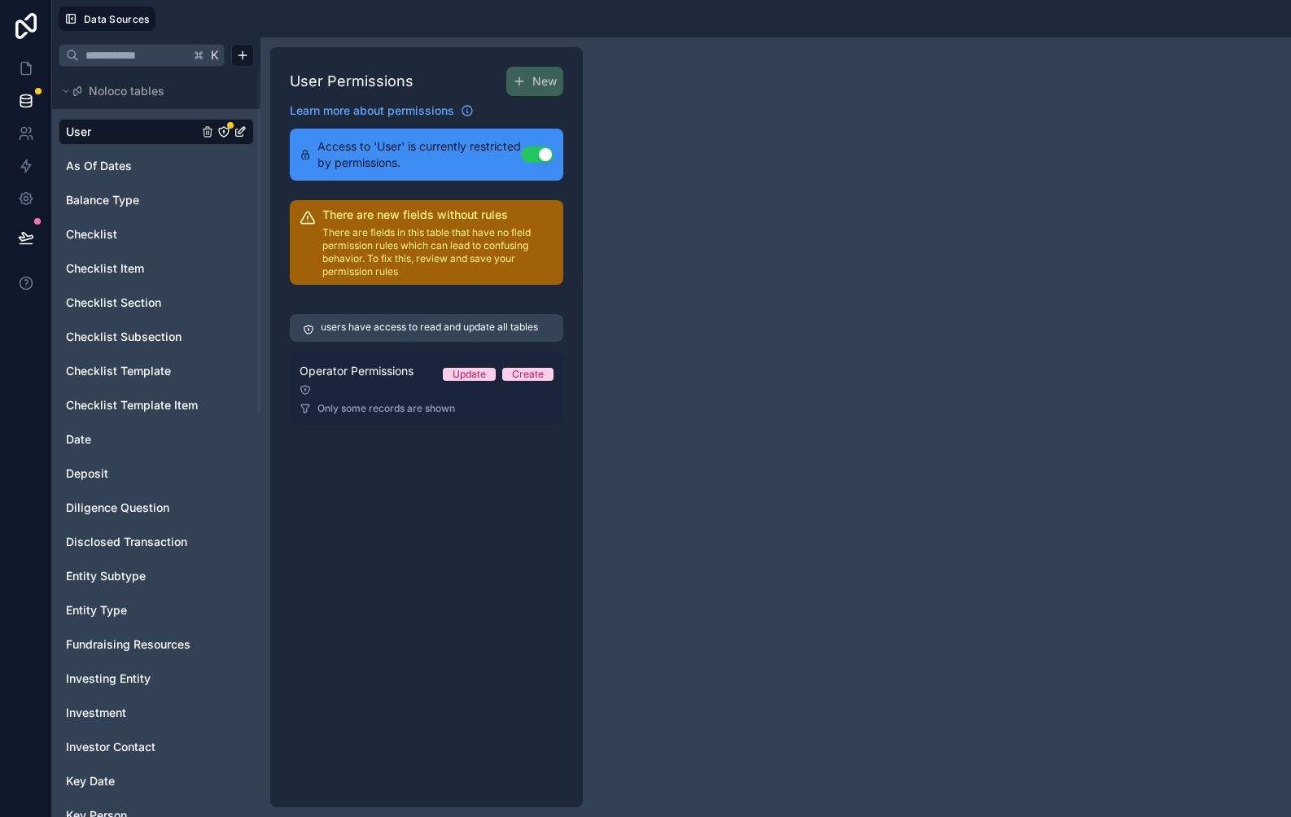
click at [413, 404] on span "Only some records are shown" at bounding box center [386, 408] width 138 height 13
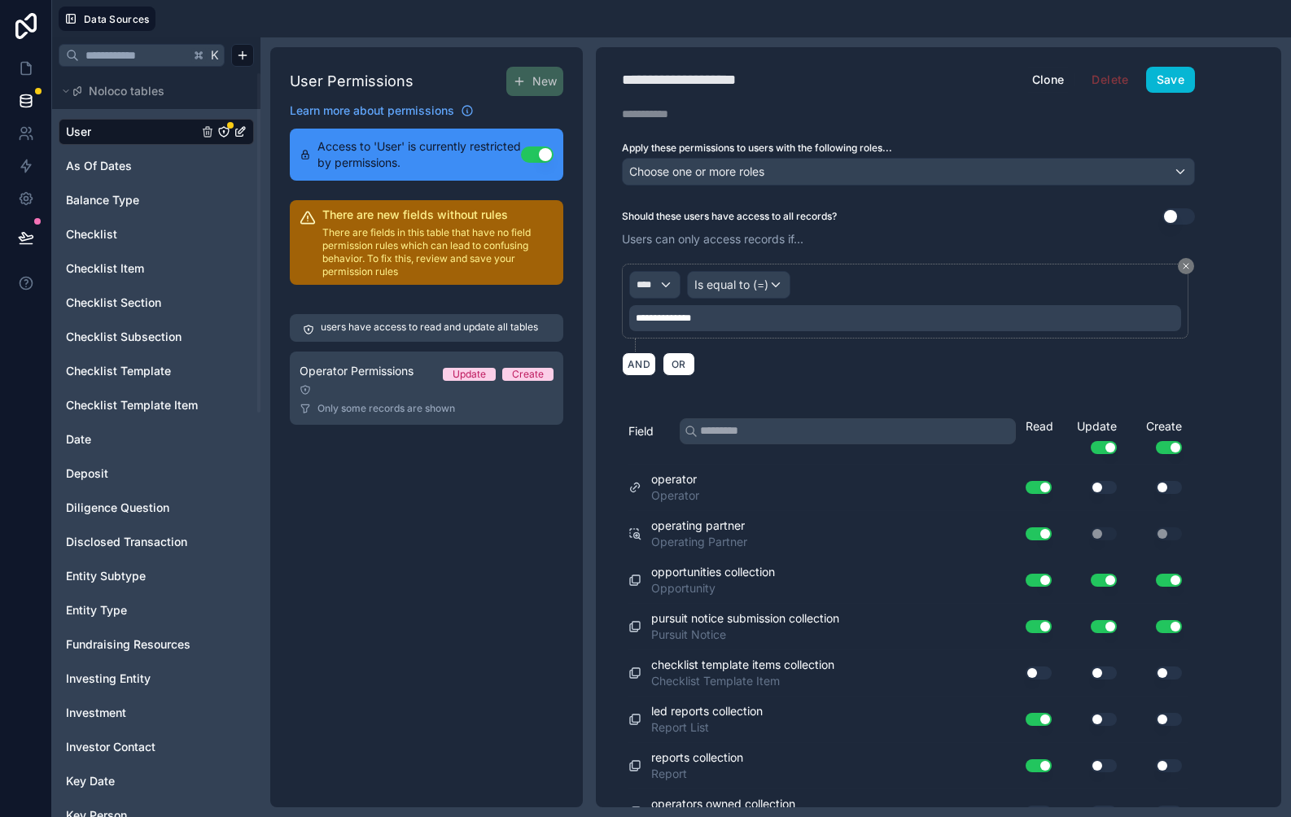
scroll to position [213, 0]
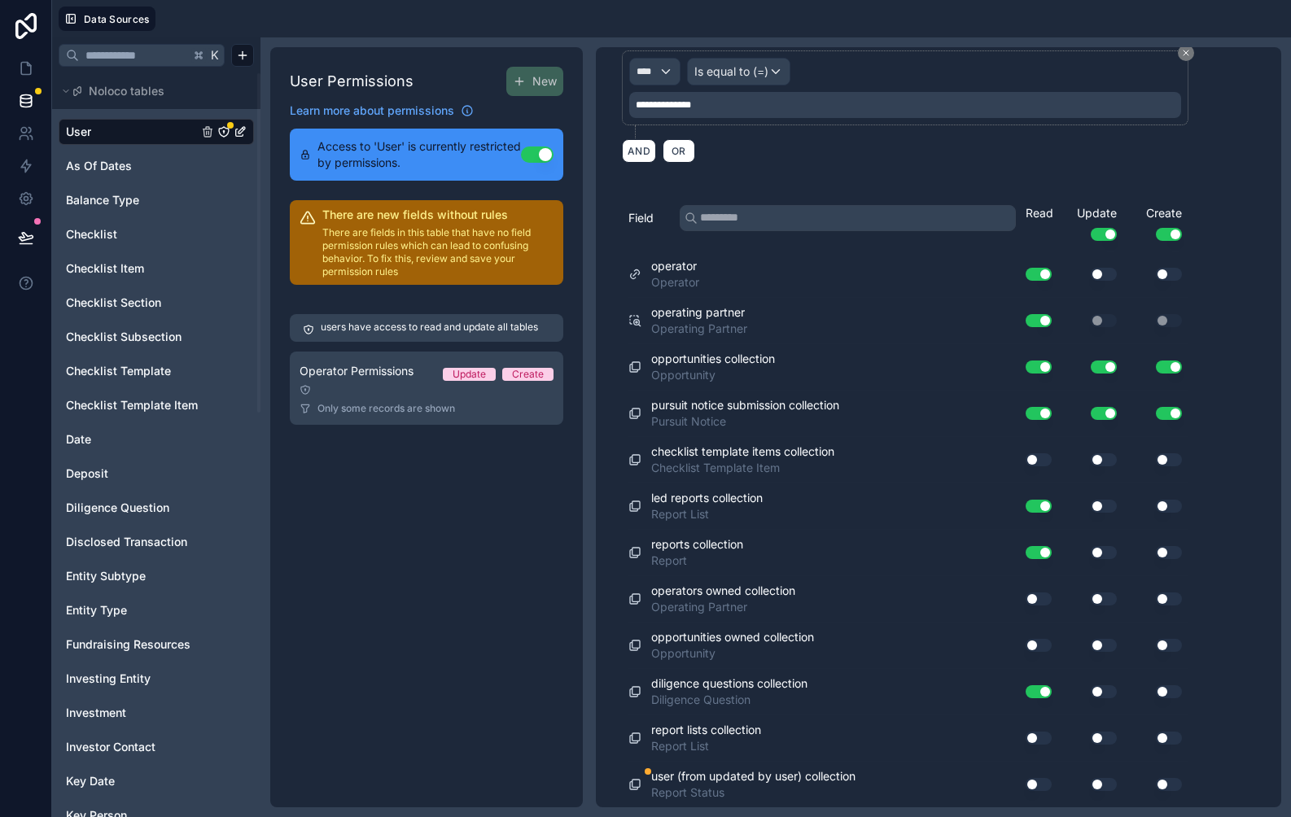
click at [1038, 786] on button "Use setting" at bounding box center [1039, 784] width 26 height 13
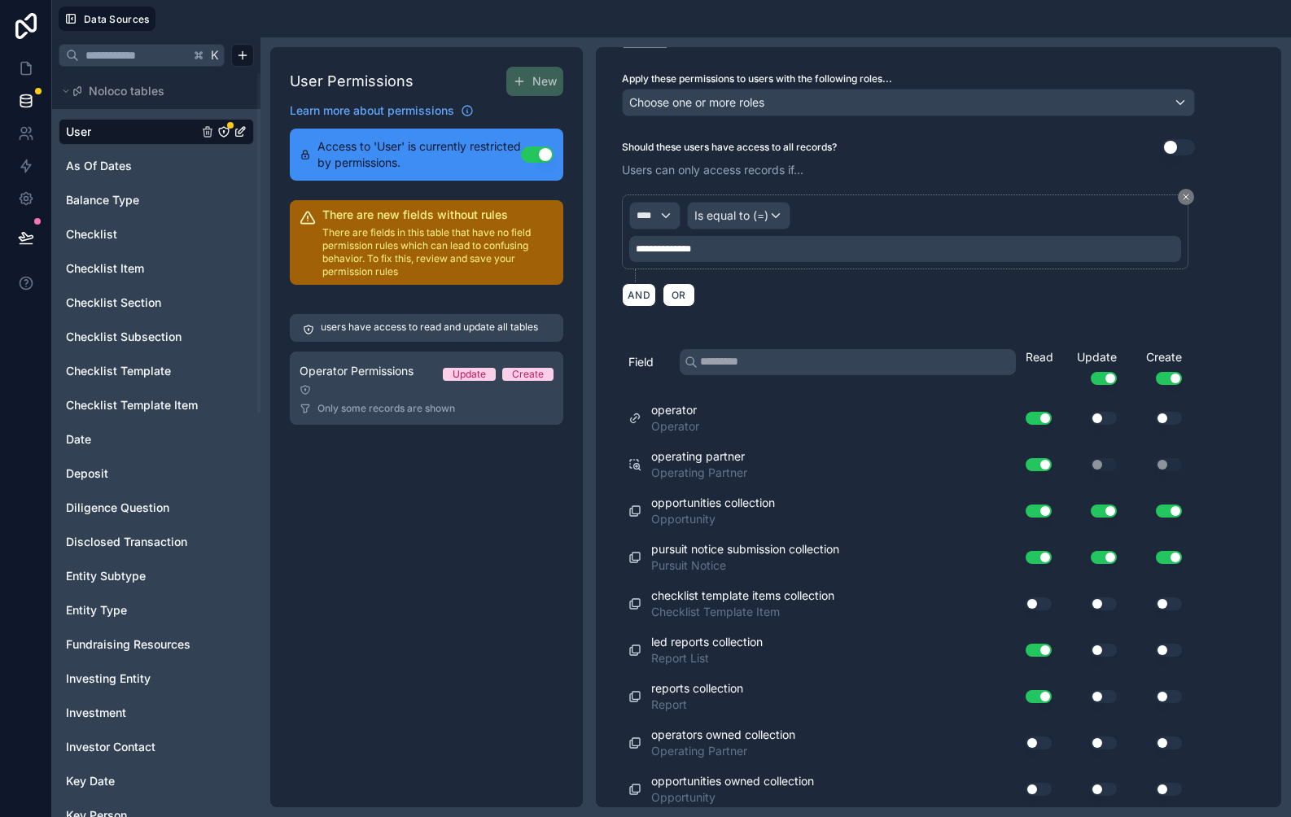
scroll to position [0, 0]
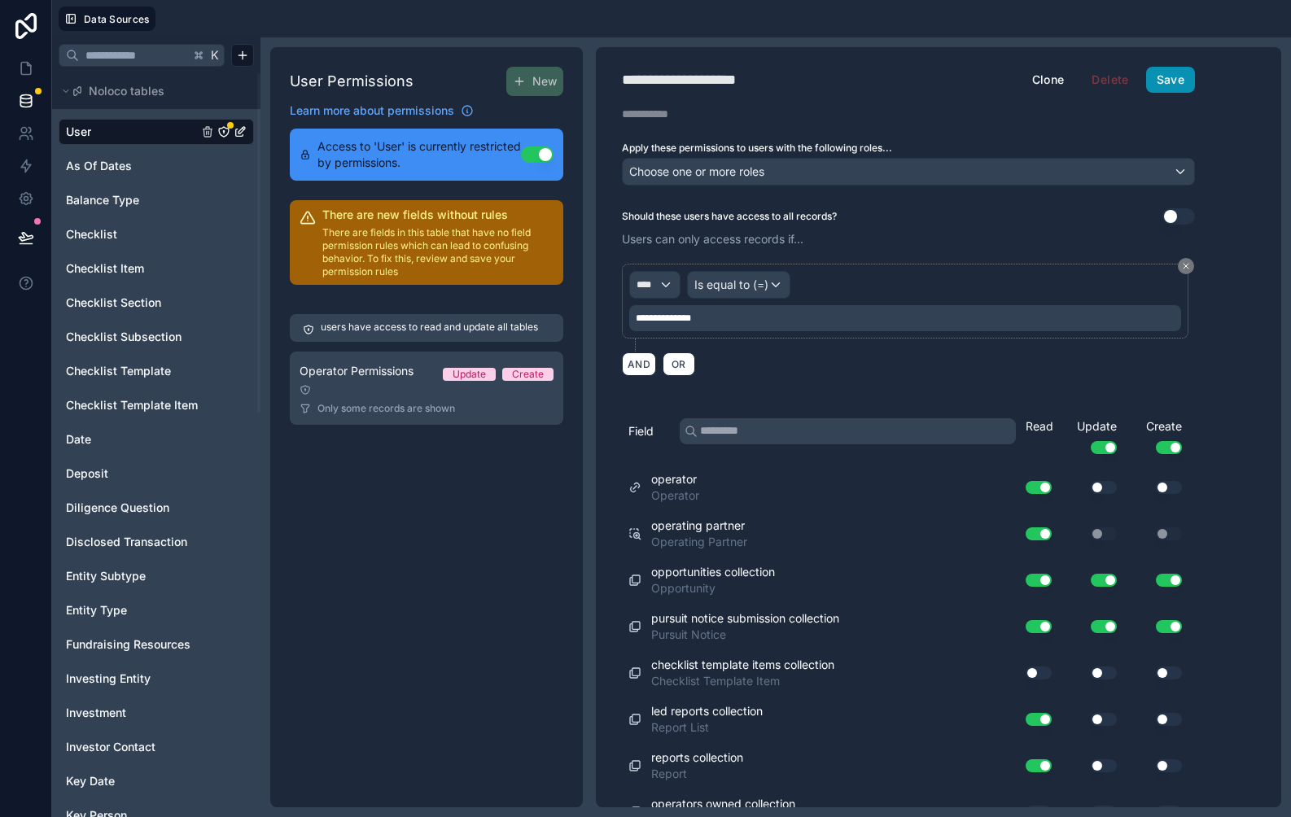
click at [1178, 80] on button "Save" at bounding box center [1170, 80] width 49 height 26
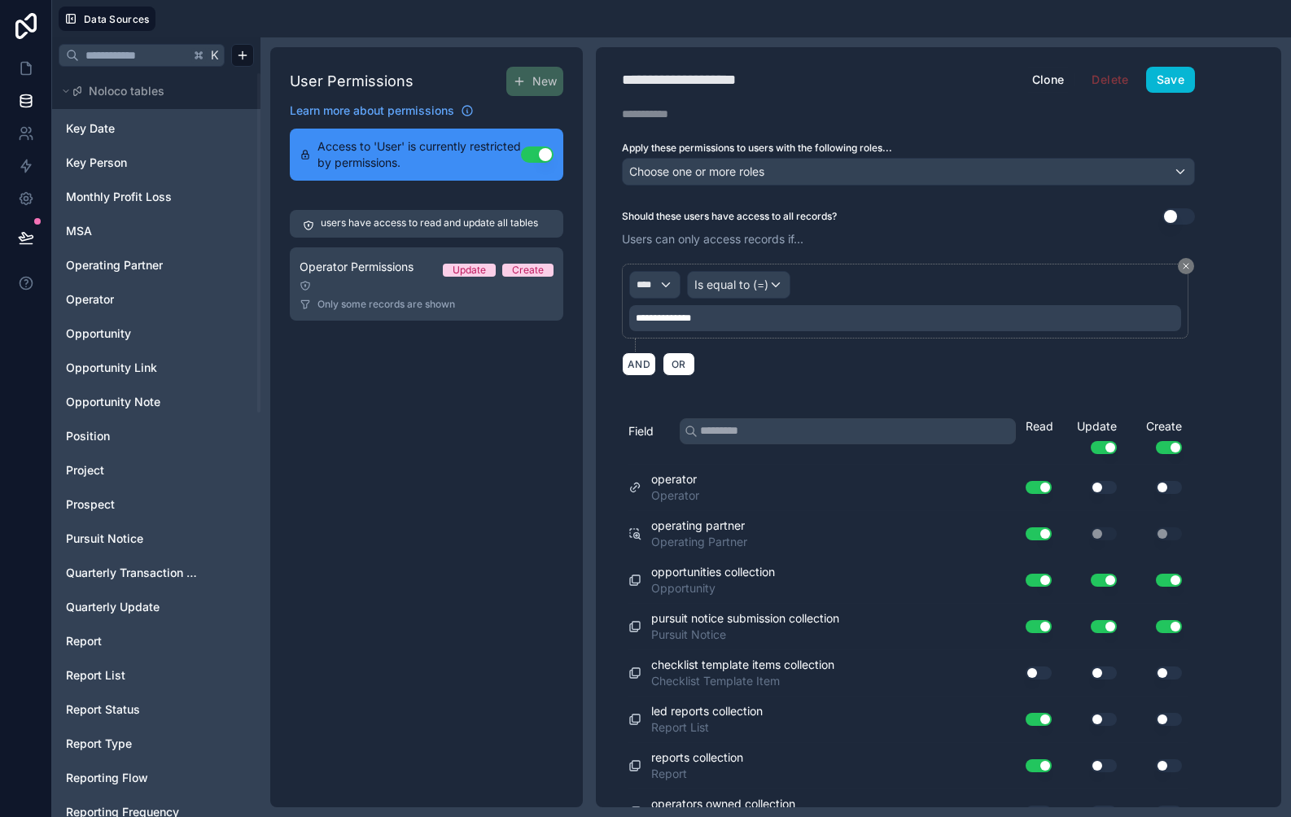
scroll to position [888, 0]
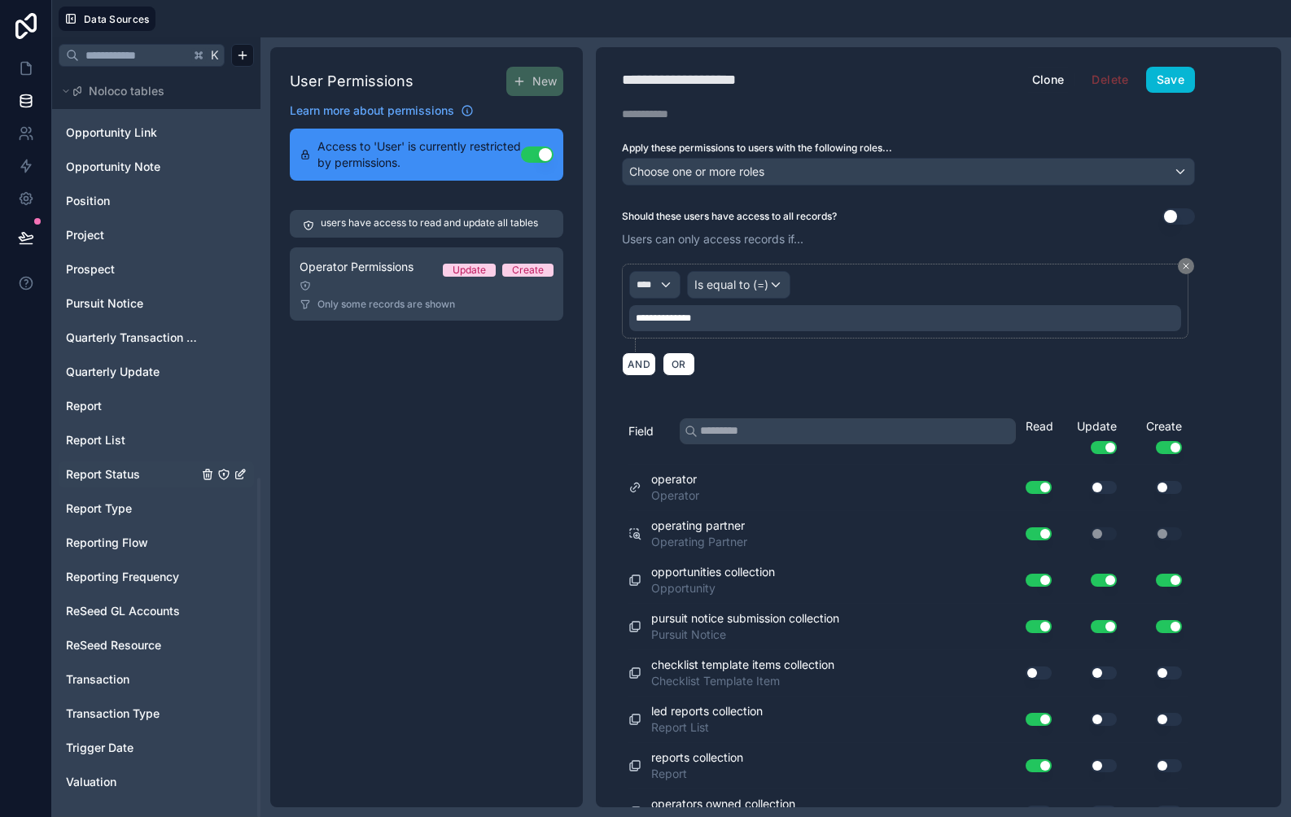
click at [129, 484] on div "Report Status" at bounding box center [156, 475] width 195 height 26
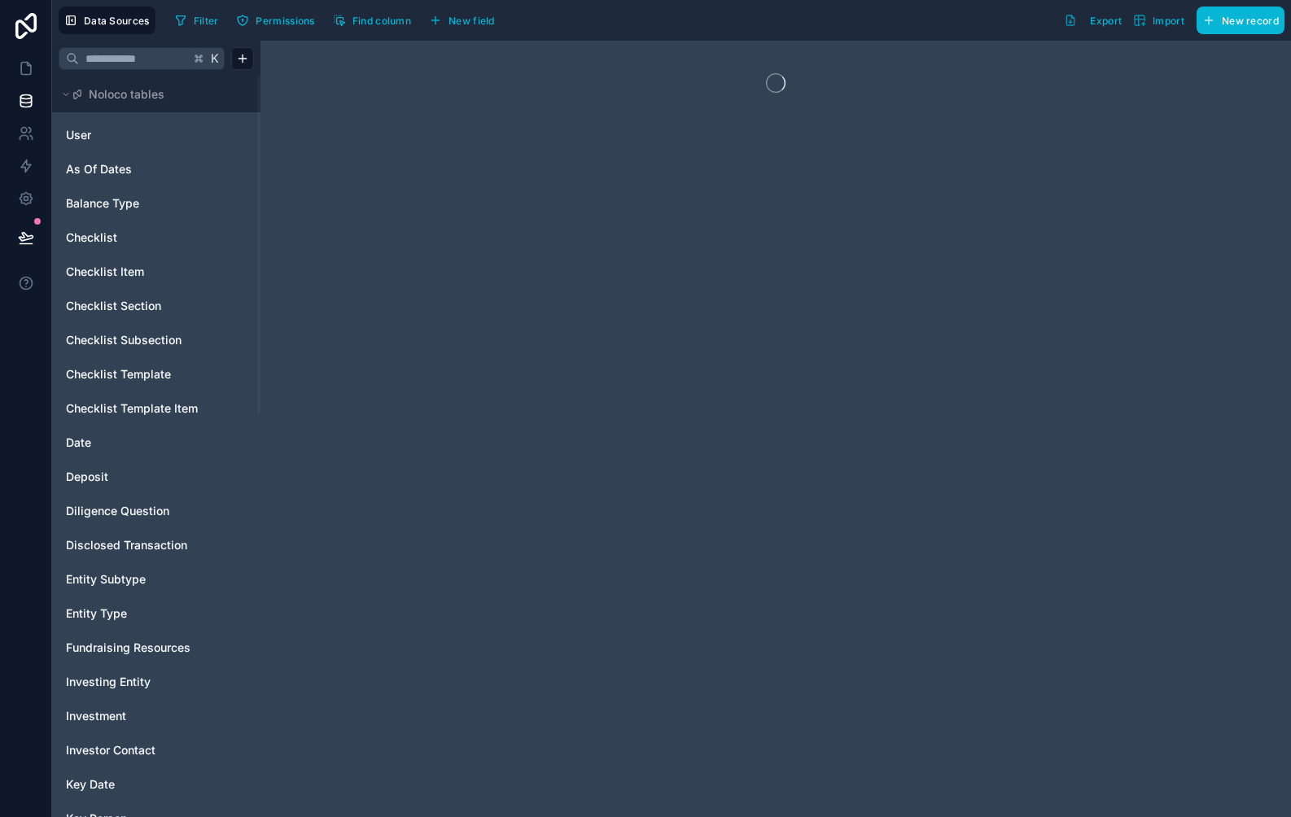
click at [591, 121] on div at bounding box center [776, 429] width 1031 height 777
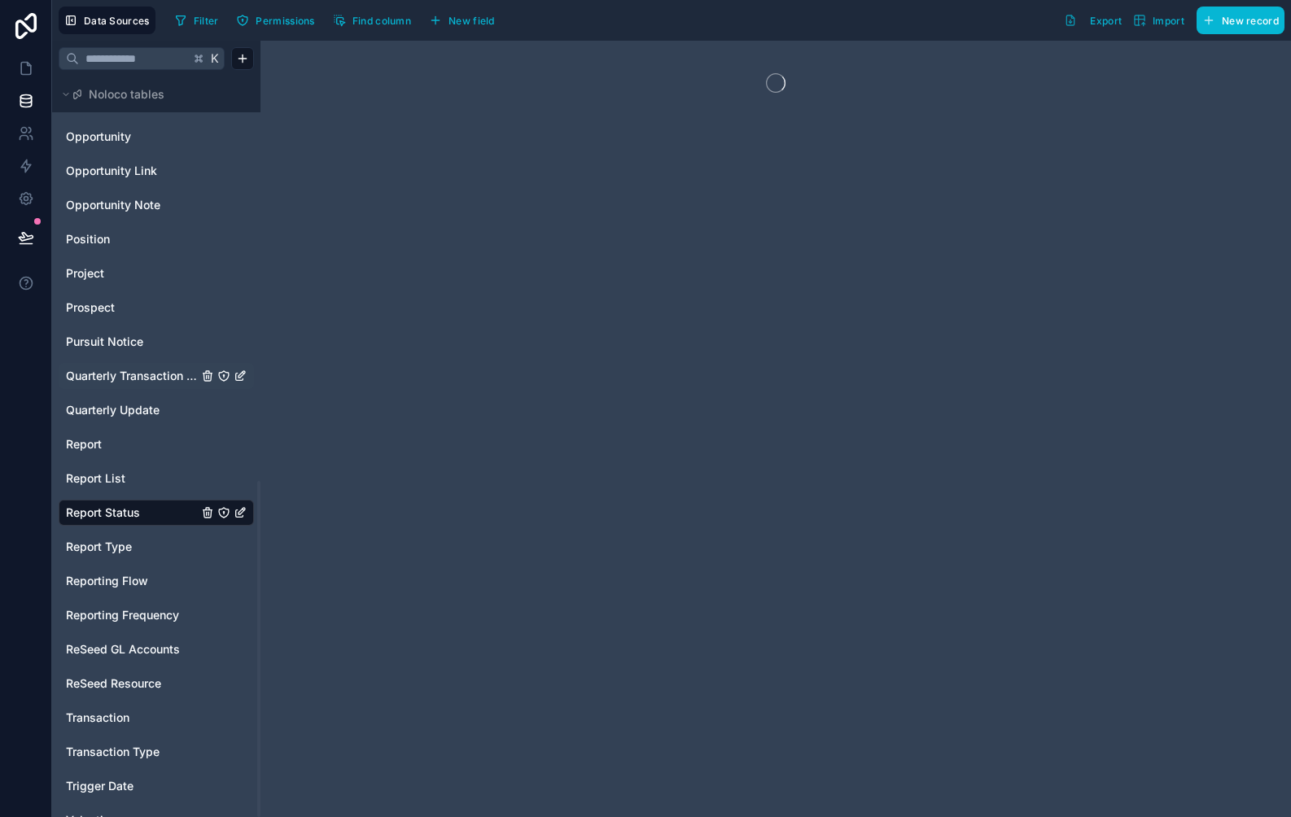
scroll to position [891, 0]
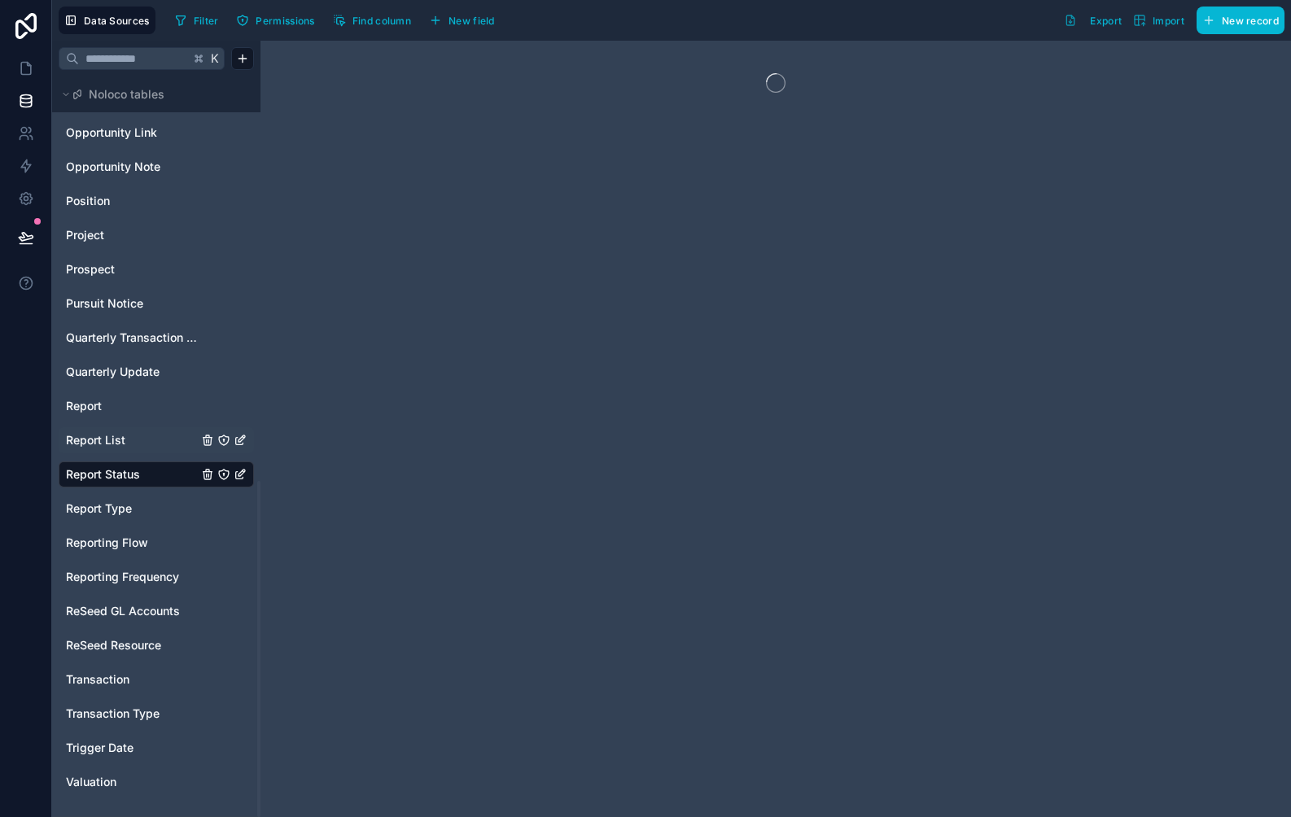
click at [102, 440] on span "Report List" at bounding box center [95, 440] width 59 height 16
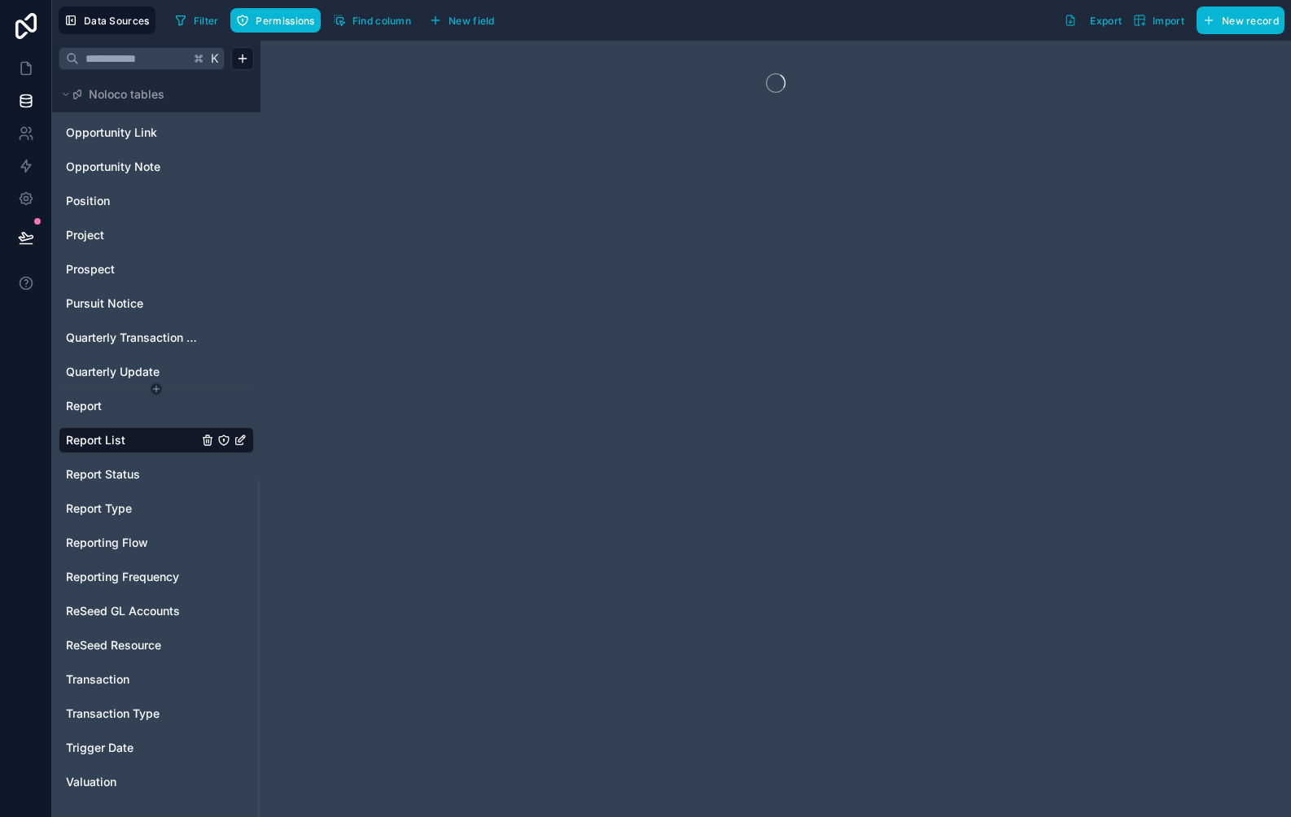
click at [89, 388] on html "Data Sources Filter Permissions Find column New field Export Import New record …" at bounding box center [645, 408] width 1291 height 817
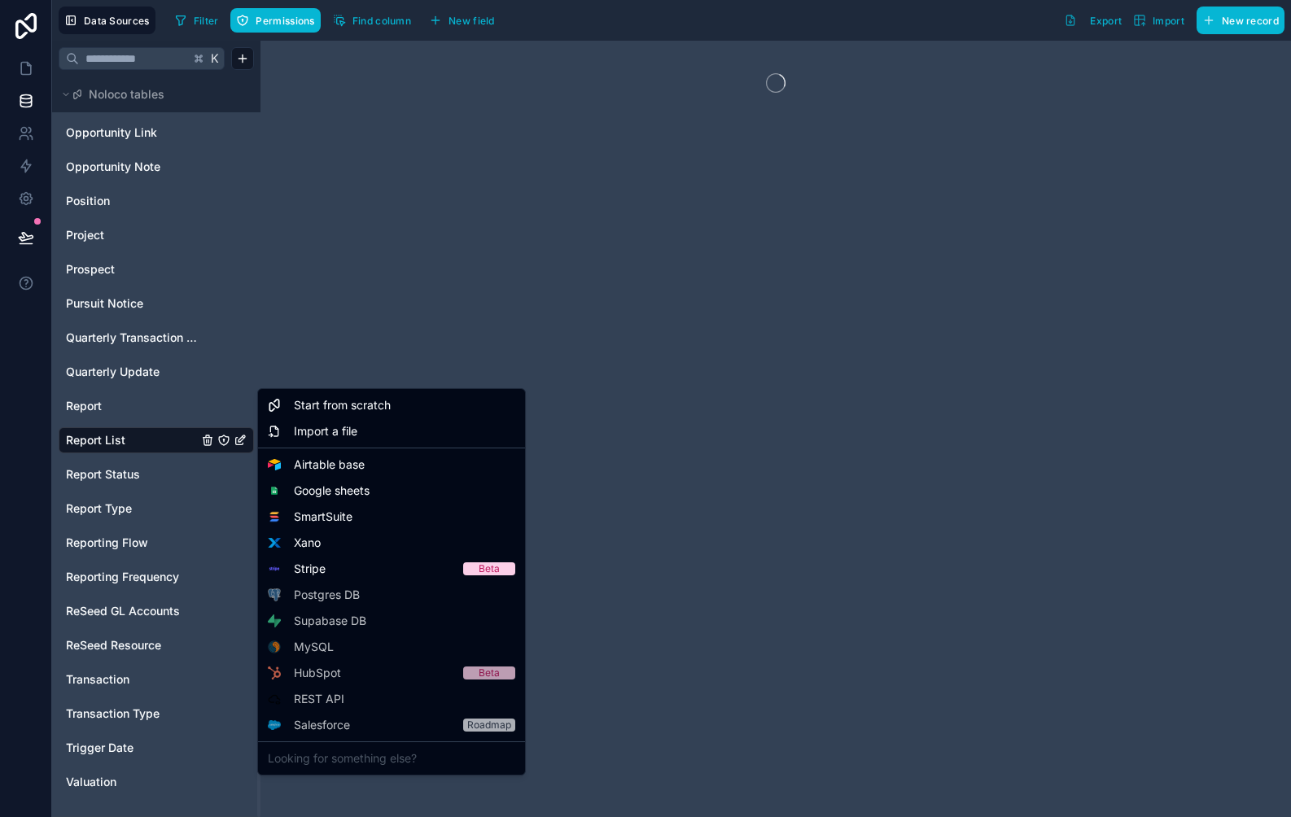
click at [89, 403] on html "Data Sources Filter Permissions Find column New field Export Import New record …" at bounding box center [645, 408] width 1291 height 817
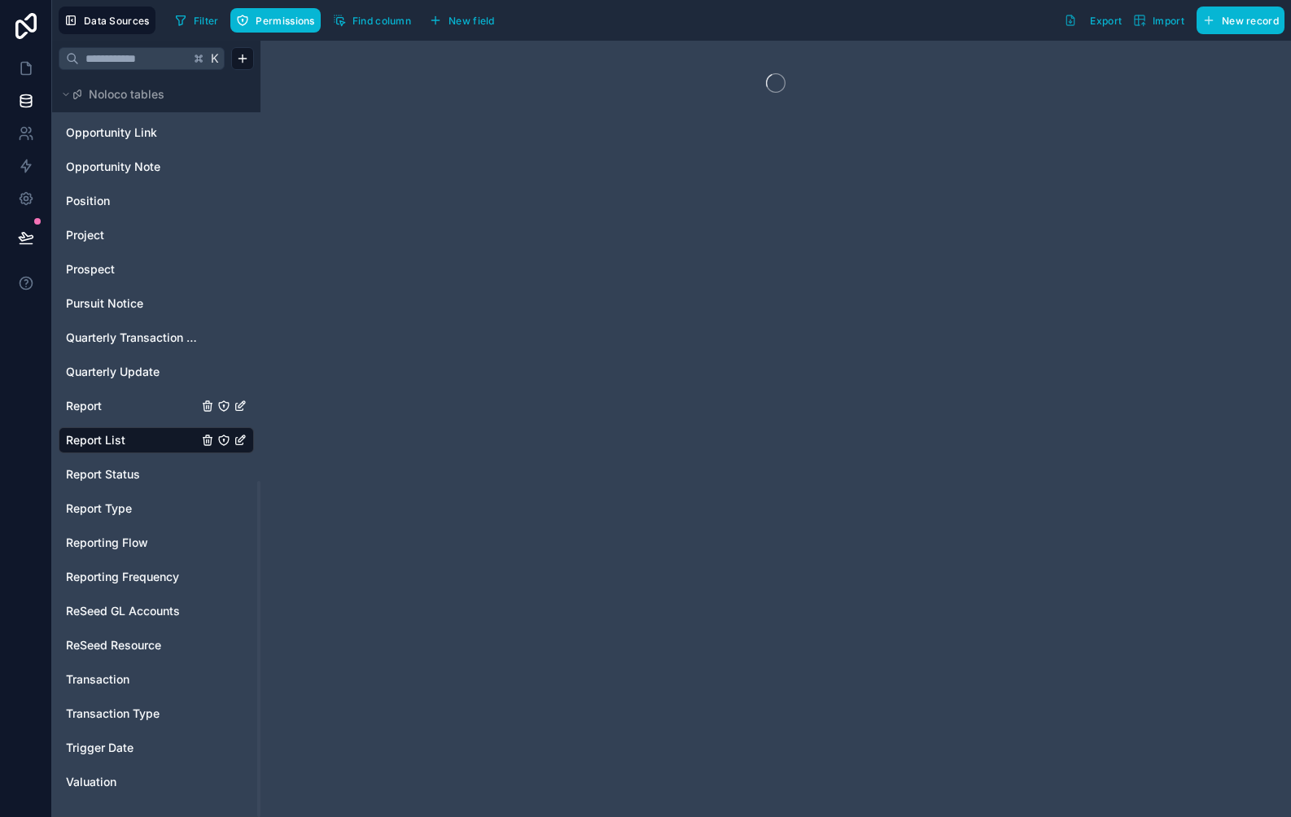
click at [89, 403] on span "Report" at bounding box center [84, 406] width 36 height 16
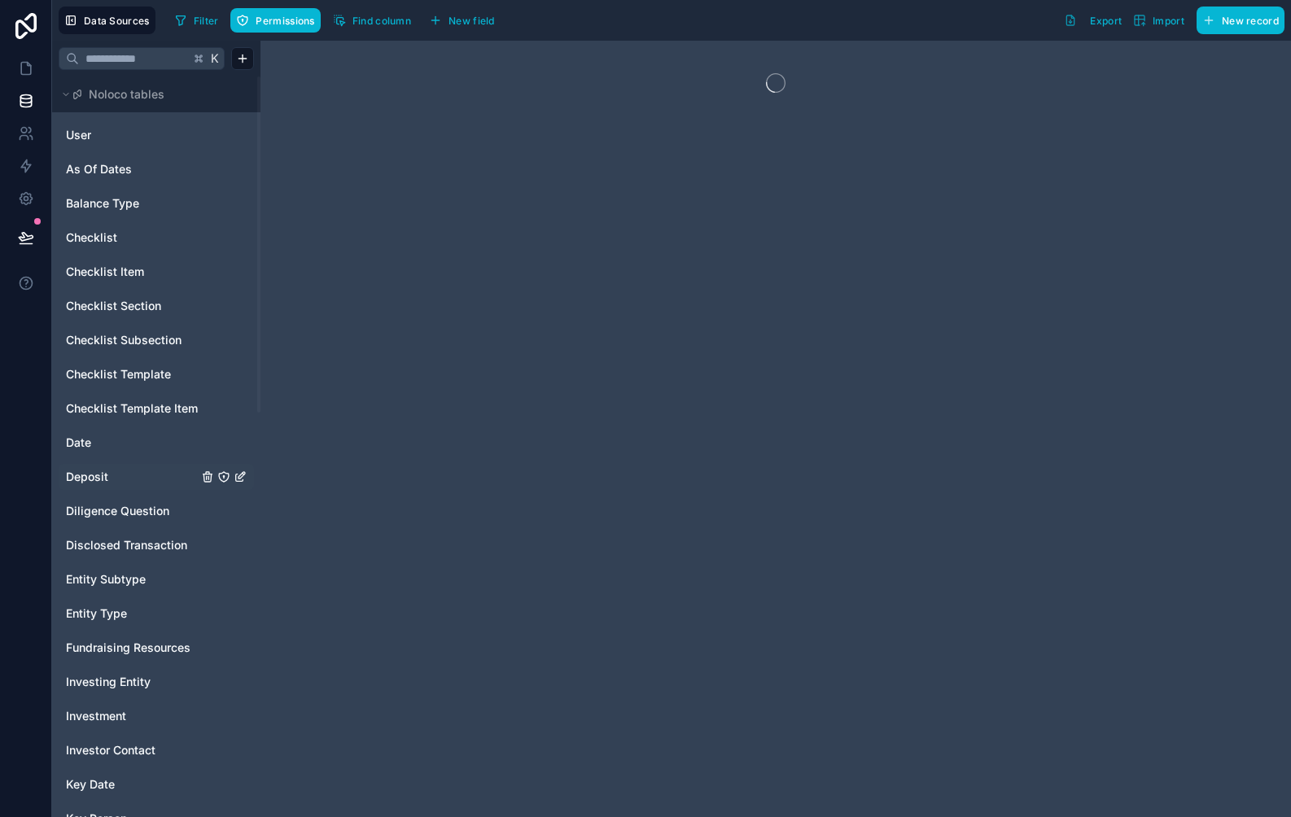
click at [86, 470] on span "Deposit" at bounding box center [87, 477] width 42 height 16
click at [84, 444] on span "Date" at bounding box center [78, 443] width 25 height 16
click at [132, 407] on span "Checklist Template Item" at bounding box center [132, 409] width 132 height 16
